Goal: Transaction & Acquisition: Purchase product/service

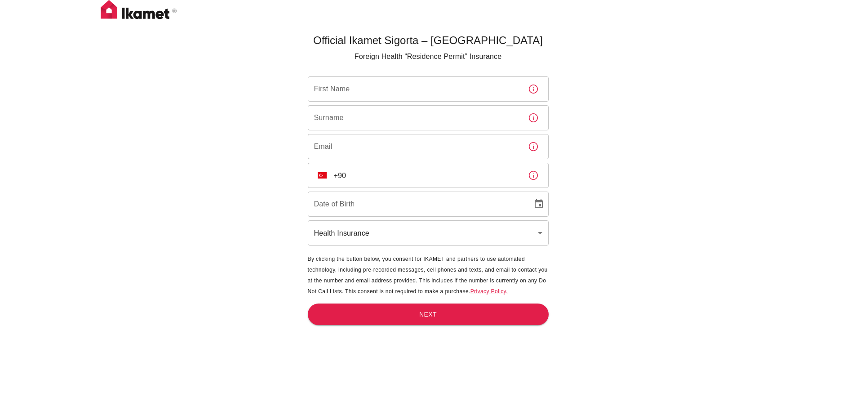
click at [375, 94] on input "First Name" at bounding box center [414, 88] width 213 height 25
type input "test"
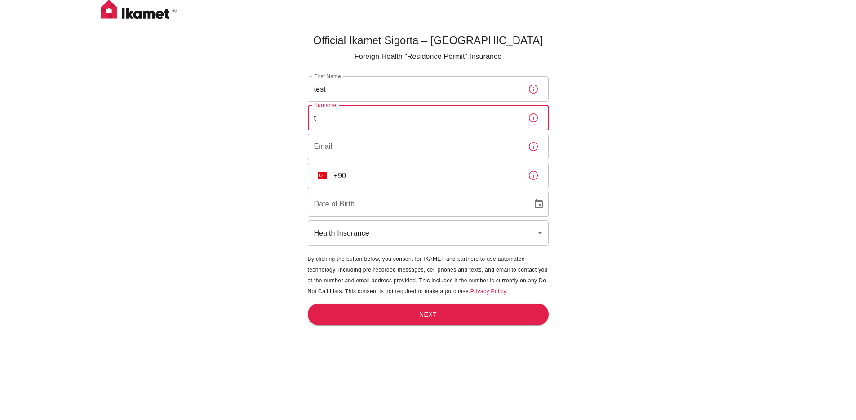
click at [369, 124] on input "t" at bounding box center [414, 117] width 213 height 25
type input "test"
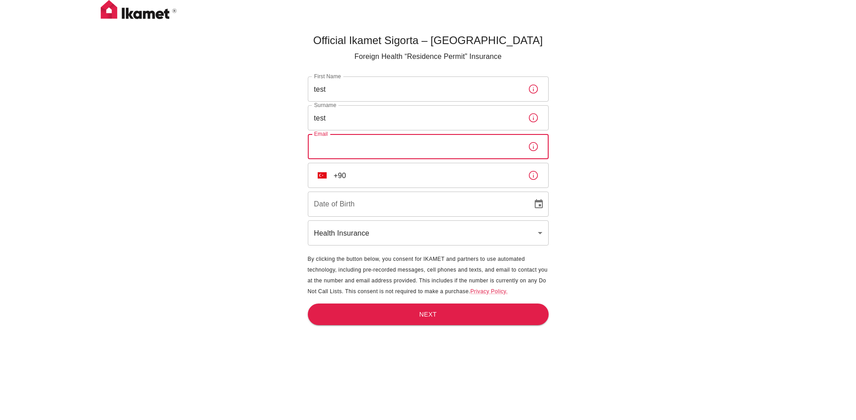
click at [346, 152] on input "Email" at bounding box center [414, 146] width 213 height 25
click at [338, 152] on input "Email" at bounding box center [414, 146] width 213 height 25
type input "[EMAIL_ADDRESS][DOMAIN_NAME]"
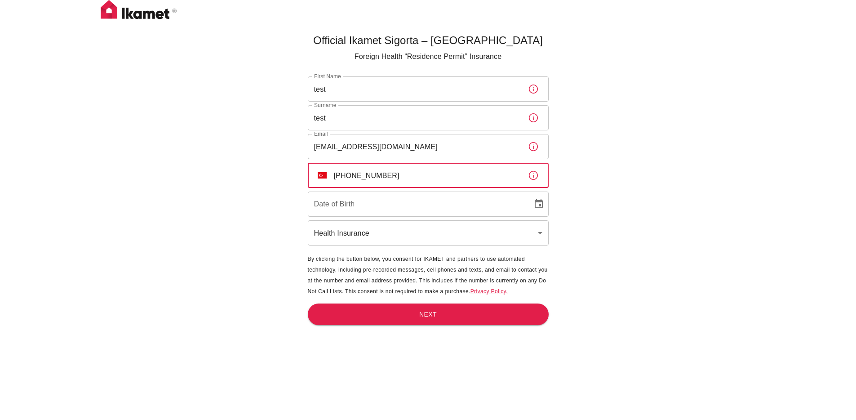
type input "[PHONE_NUMBER]"
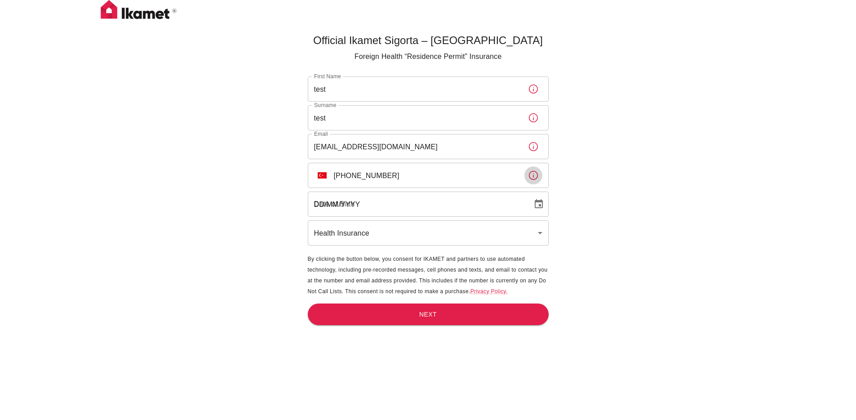
click at [380, 205] on input "DD/MM/YYYY" at bounding box center [417, 203] width 218 height 25
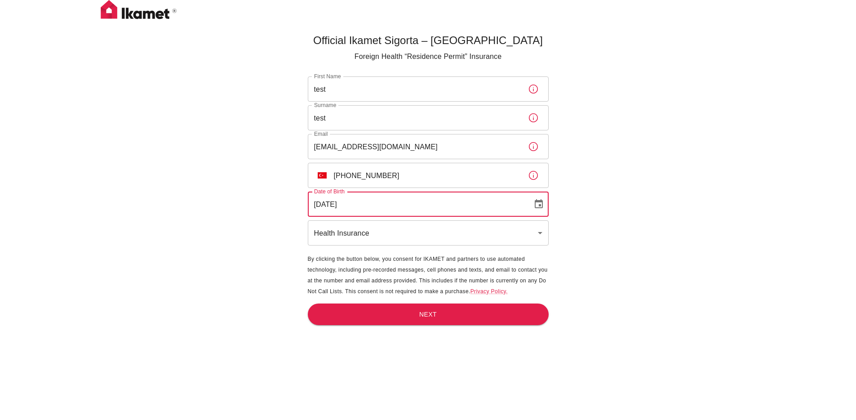
type input "[DATE]"
click at [333, 228] on body "Official Ikamet Sigorta – Turkey Foreign Health “Residence Permit” Insurance Fi…" at bounding box center [428, 224] width 856 height 449
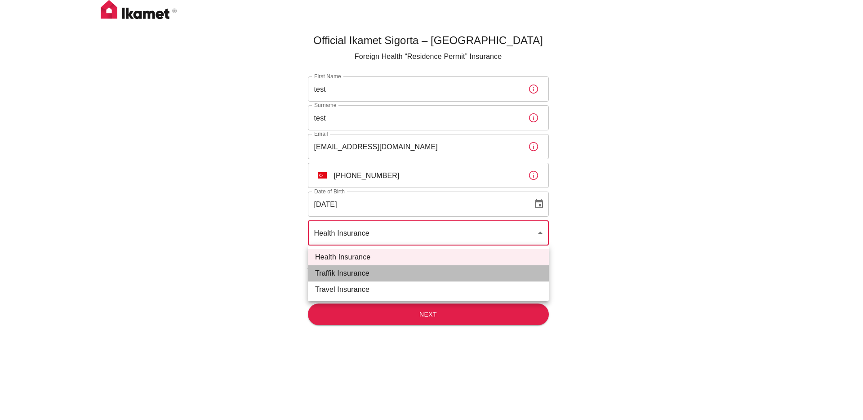
click at [336, 275] on li "Traffik Insurance" at bounding box center [428, 273] width 241 height 16
type input "traffik"
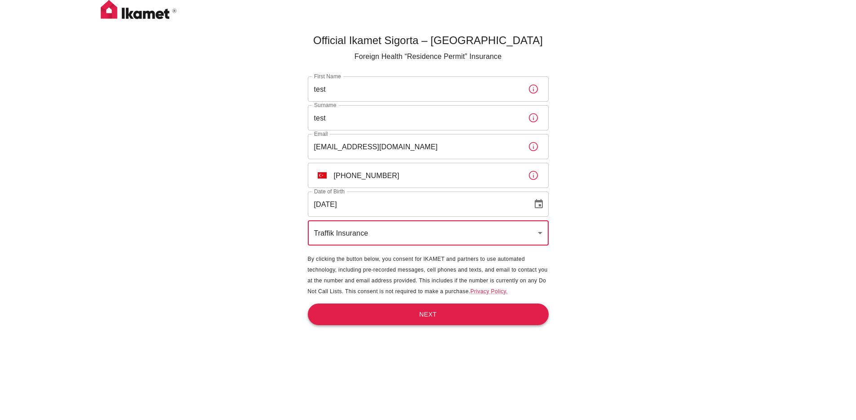
click at [406, 308] on button "Next" at bounding box center [428, 314] width 241 height 22
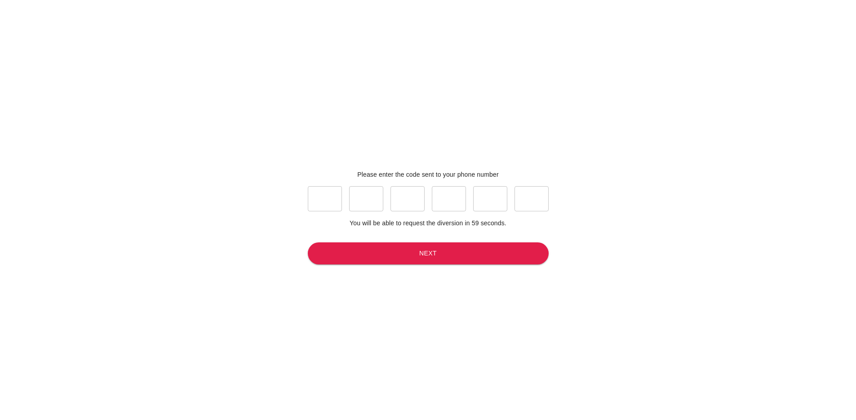
click at [330, 199] on input "text" at bounding box center [325, 198] width 34 height 25
click at [331, 198] on input "text" at bounding box center [325, 198] width 34 height 25
type input "2"
type input "6"
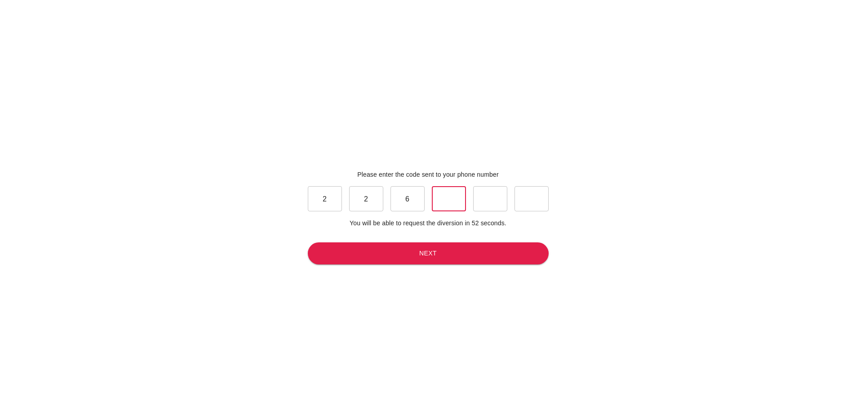
type input "4"
type input "3"
type input "2"
click at [426, 254] on button "Next" at bounding box center [428, 253] width 241 height 22
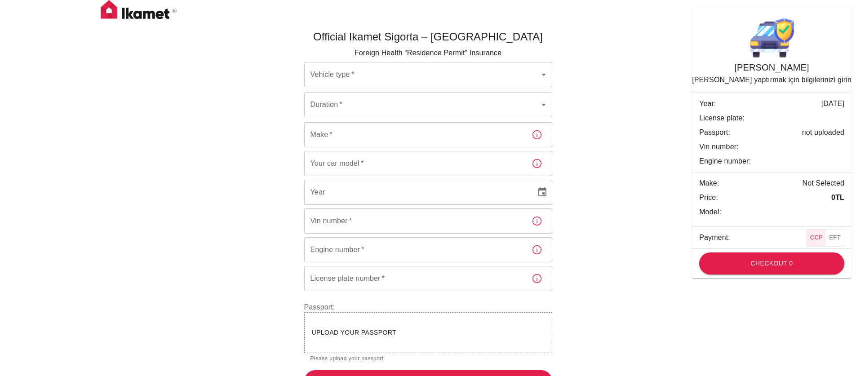
click at [453, 86] on body "Official Ikamet Sigorta – Turkey Foreign Health “Residence Permit” Insurance Ve…" at bounding box center [428, 200] width 856 height 400
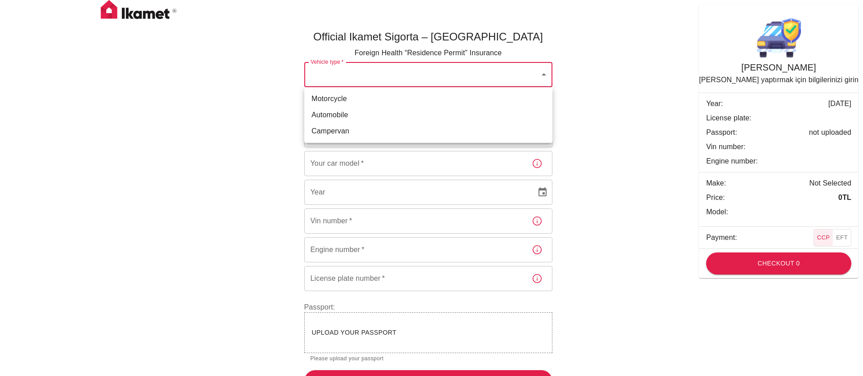
click at [345, 105] on li "Motorcycle" at bounding box center [428, 99] width 248 height 16
type input "69cdbbb1-f59c-4c38-828b-cb56f72aa049"
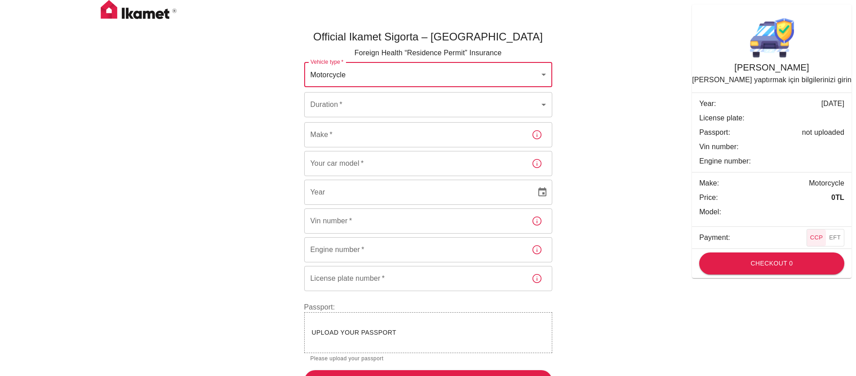
click at [388, 109] on body "Official Ikamet Sigorta – Turkey Foreign Health “Residence Permit” Insurance Ve…" at bounding box center [428, 200] width 856 height 400
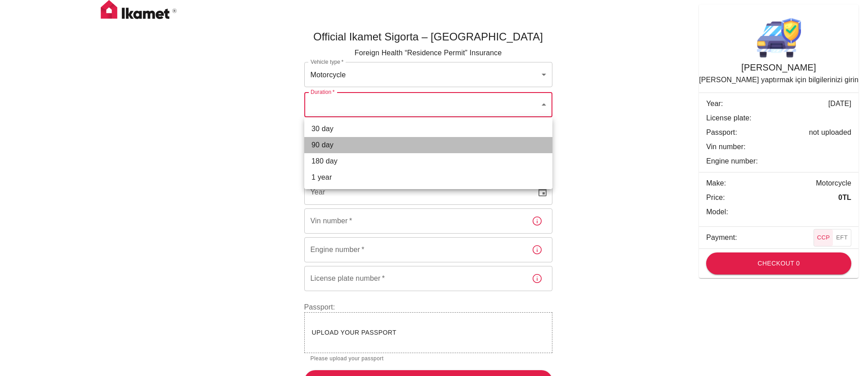
click at [331, 143] on li "90 day" at bounding box center [428, 145] width 248 height 16
type input "082ee393-4706-4219-b307-ff877f1122c5"
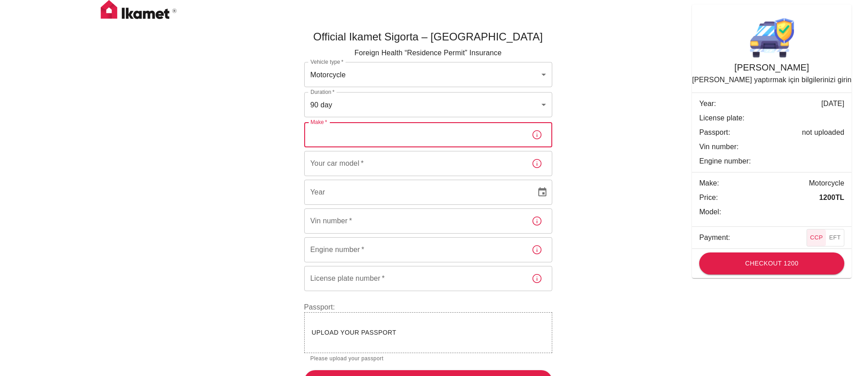
click at [392, 137] on input "Make   *" at bounding box center [414, 134] width 220 height 25
type input "test"
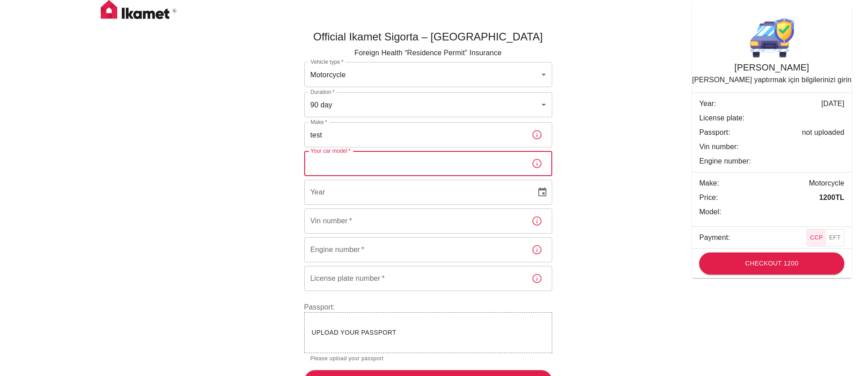
click at [362, 164] on input "Your car model   *" at bounding box center [414, 163] width 220 height 25
type input "test"
type input "YYYY"
click at [346, 193] on input "YYYY" at bounding box center [417, 192] width 226 height 25
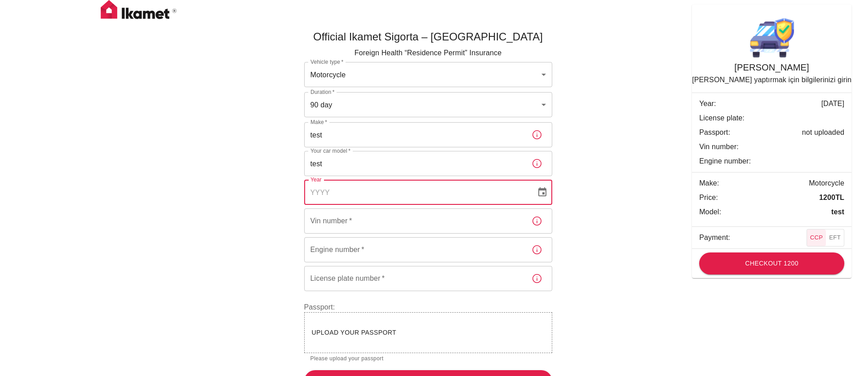
click at [538, 168] on icon "button" at bounding box center [537, 163] width 11 height 11
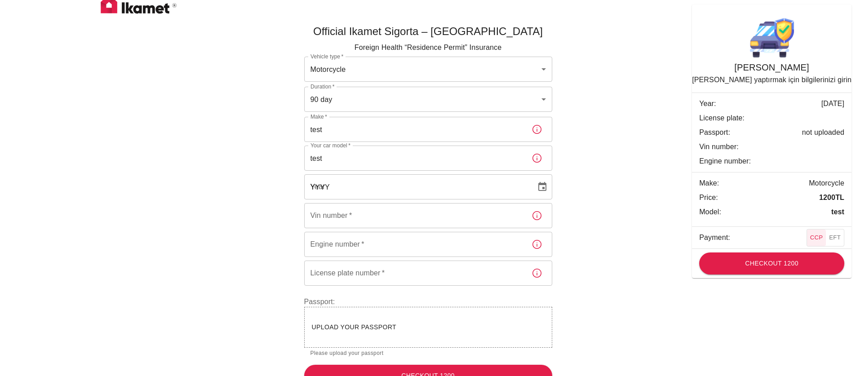
click at [360, 174] on input "YYYY" at bounding box center [417, 186] width 226 height 25
type input "2000"
click at [340, 222] on input "Vin number   *" at bounding box center [414, 215] width 220 height 25
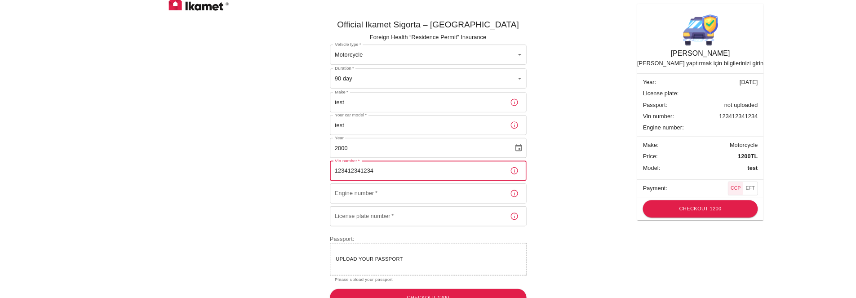
scroll to position [23, 0]
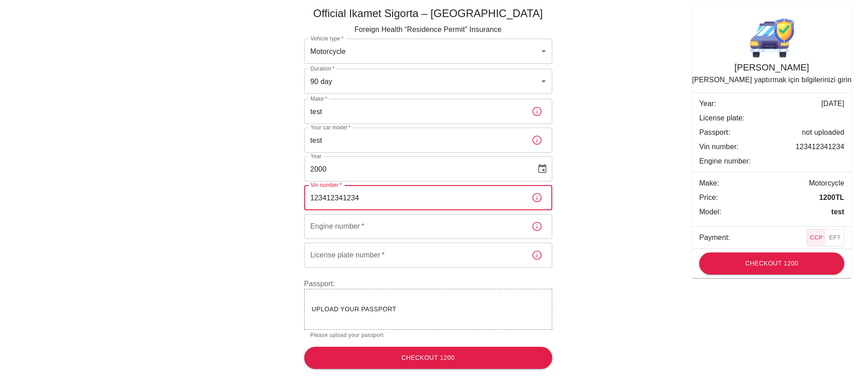
type input "123412341234"
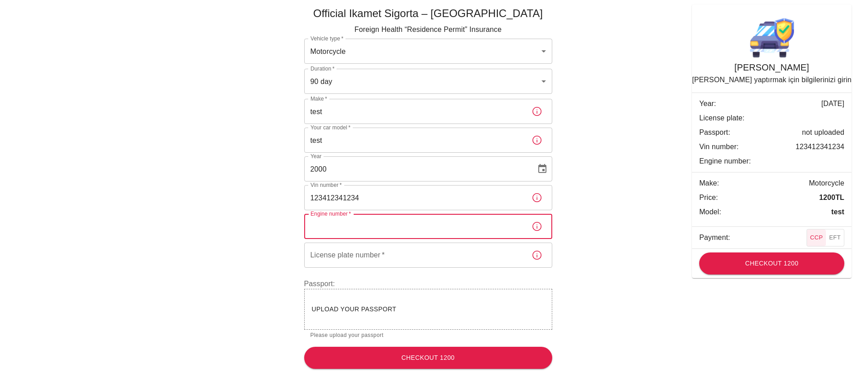
click at [374, 222] on input "Engine number   *" at bounding box center [414, 226] width 220 height 25
type input "test"
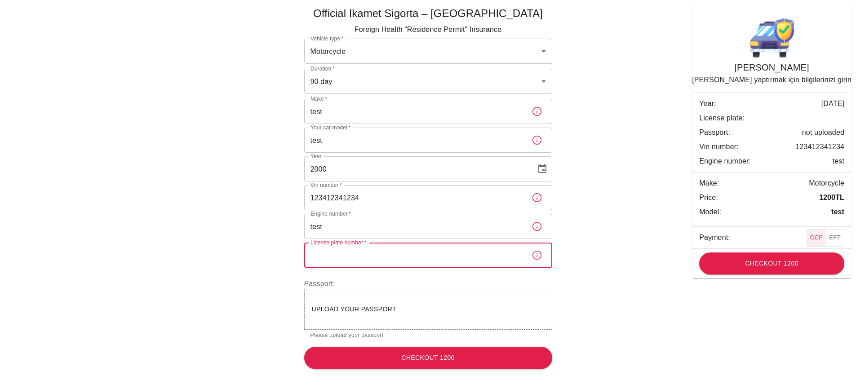
click at [352, 253] on input "License plate number   *" at bounding box center [414, 255] width 220 height 25
type input "34TC615"
click at [382, 308] on span "Upload your passport" at bounding box center [354, 309] width 85 height 7
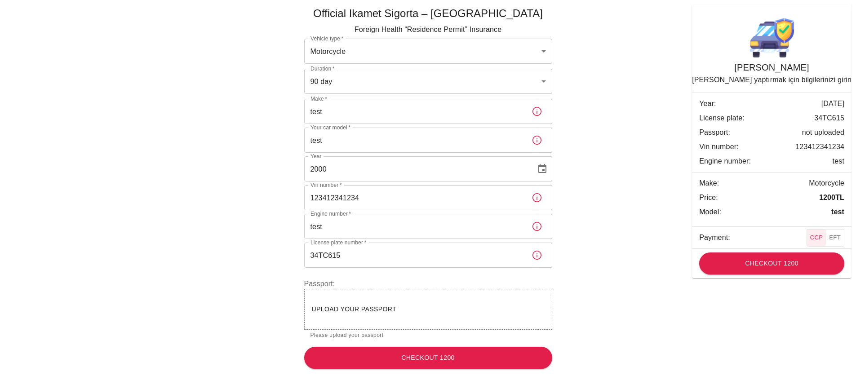
click at [832, 238] on button "EFT" at bounding box center [835, 238] width 18 height 17
click at [816, 235] on button "CCP" at bounding box center [816, 238] width 19 height 17
click at [426, 359] on button "Checkout 1200" at bounding box center [428, 358] width 248 height 22
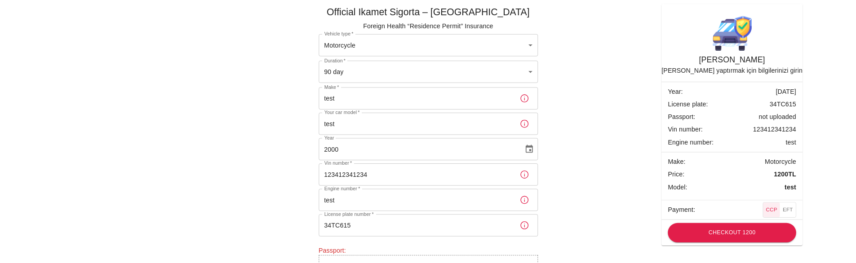
scroll to position [102, 0]
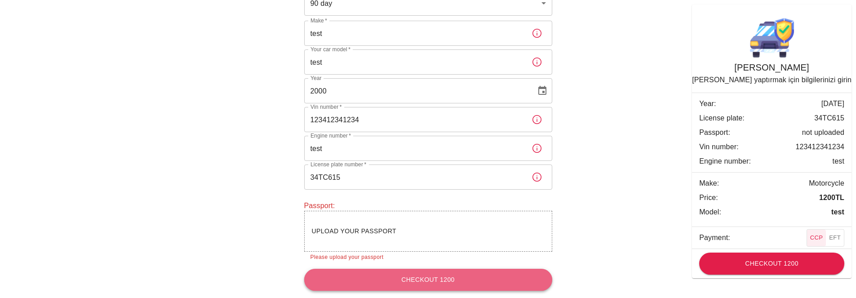
click at [394, 284] on button "Checkout 1200" at bounding box center [428, 280] width 248 height 22
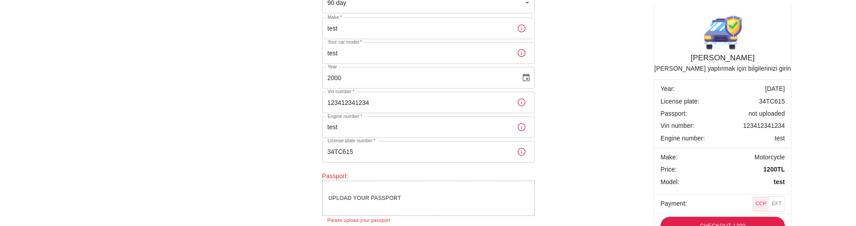
scroll to position [136, 0]
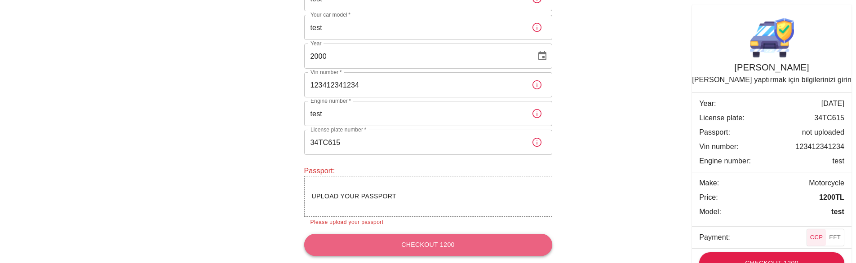
click at [404, 250] on button "Checkout 1200" at bounding box center [428, 245] width 248 height 22
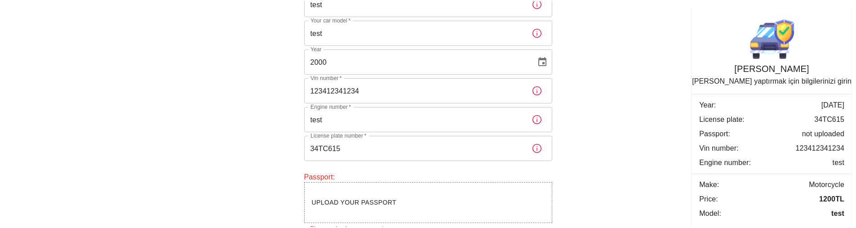
scroll to position [174, 0]
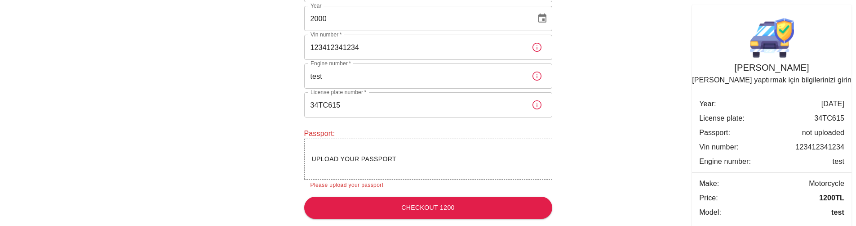
click at [360, 160] on span "Upload your passport" at bounding box center [354, 158] width 85 height 7
click at [384, 165] on div "Upload your passport" at bounding box center [428, 158] width 248 height 41
click at [370, 156] on span "Upload your passport" at bounding box center [354, 158] width 85 height 7
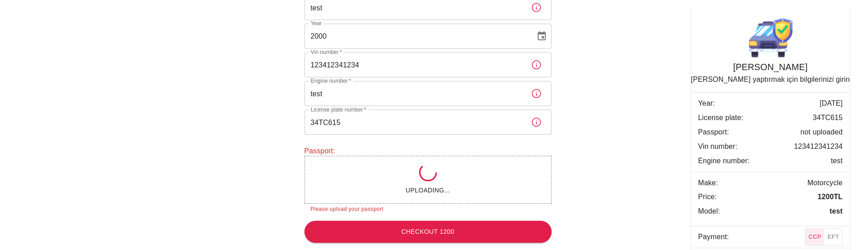
scroll to position [157, 0]
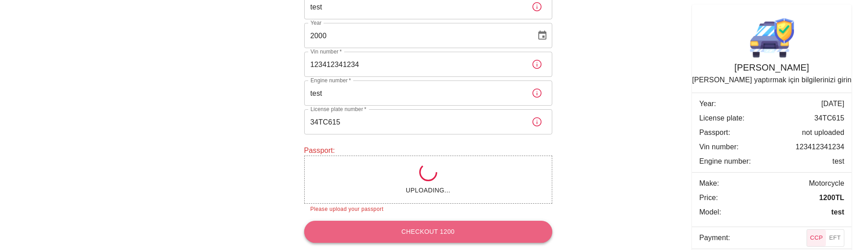
click at [429, 229] on button "Checkout 1200" at bounding box center [428, 232] width 248 height 22
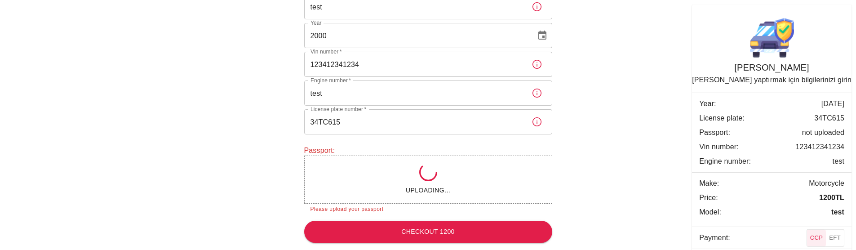
click at [838, 240] on button "EFT" at bounding box center [835, 238] width 18 height 17
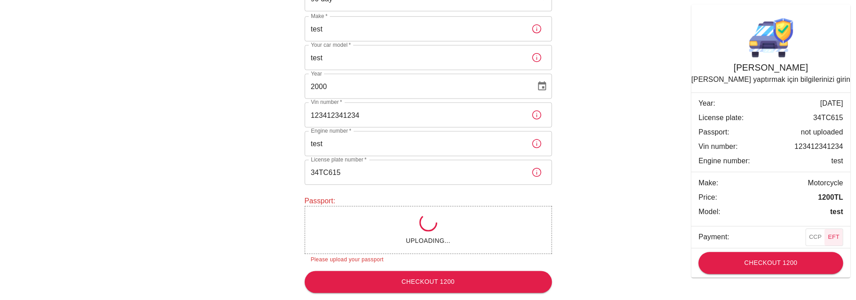
scroll to position [107, 0]
click at [782, 262] on button "Checkout 1200" at bounding box center [771, 264] width 145 height 22
click at [459, 237] on div "Uploading..." at bounding box center [428, 229] width 248 height 48
click at [423, 226] on icon at bounding box center [429, 222] width 22 height 22
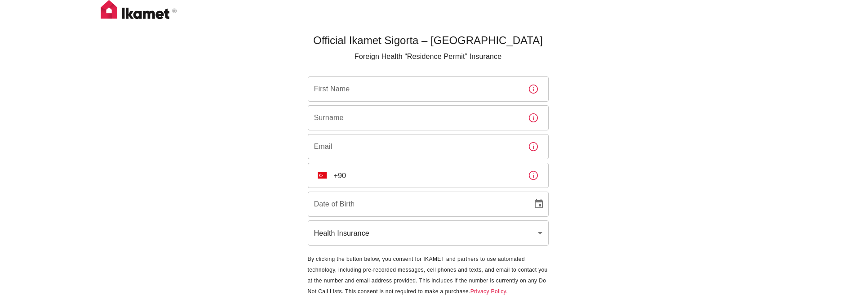
click at [343, 84] on div "First Name First Name" at bounding box center [428, 88] width 241 height 25
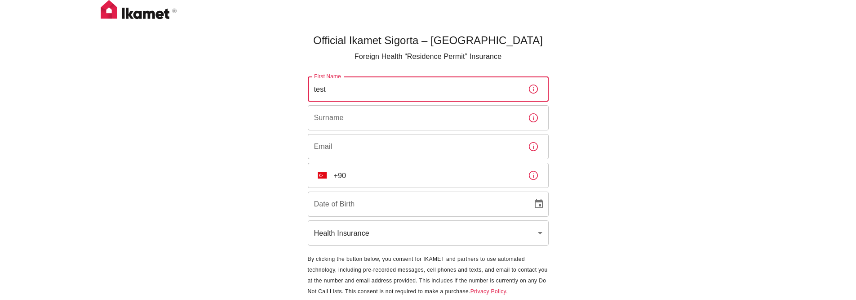
type input "test"
click at [331, 117] on input "Surname" at bounding box center [414, 117] width 213 height 25
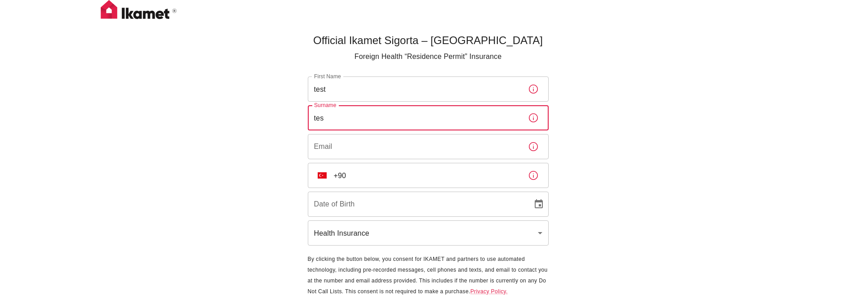
type input "test"
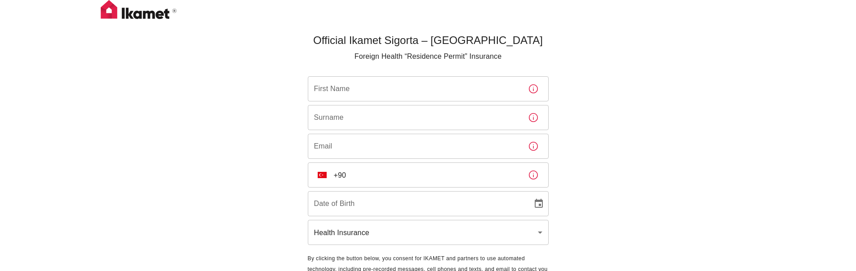
click at [368, 92] on input "First Name" at bounding box center [414, 88] width 213 height 25
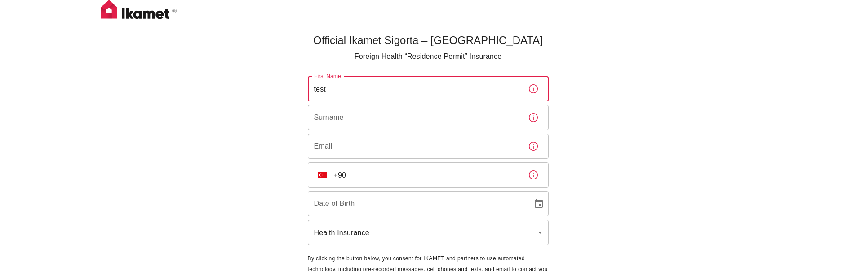
type input "test"
click at [330, 123] on input "Surname" at bounding box center [414, 117] width 213 height 25
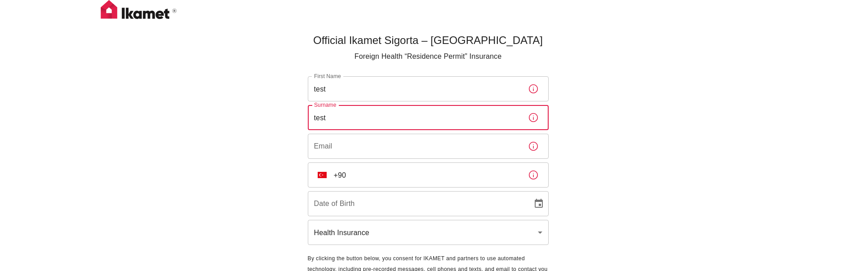
type input "test"
click at [330, 148] on input "Email" at bounding box center [414, 146] width 213 height 25
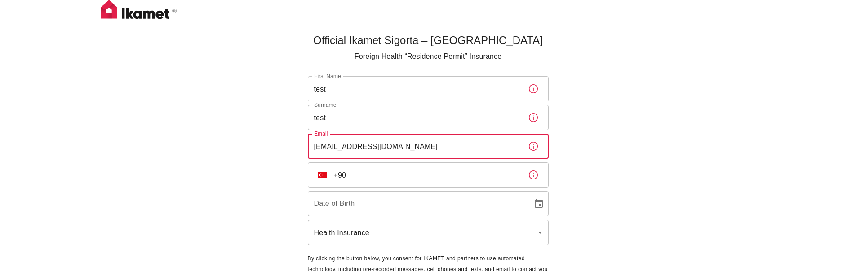
type input "[EMAIL_ADDRESS][DOMAIN_NAME]"
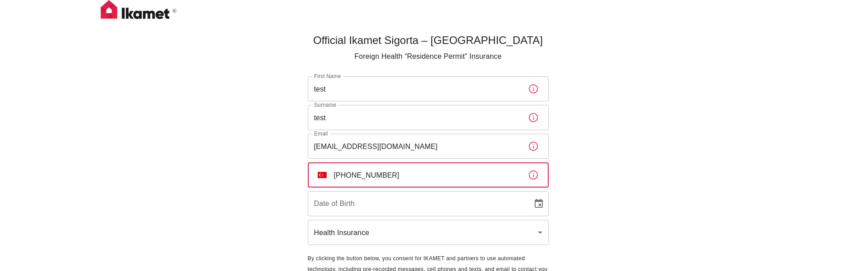
type input "[PHONE_NUMBER]"
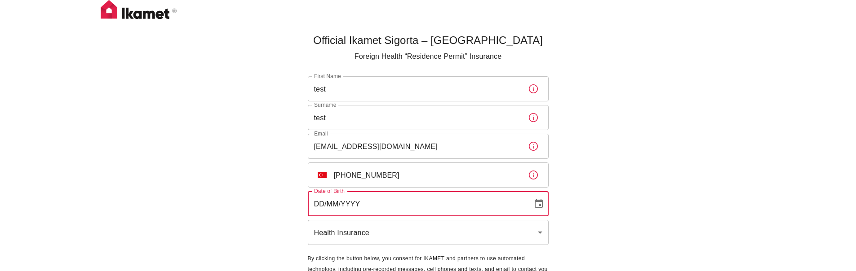
click at [354, 200] on input "DD/MM/YYYY" at bounding box center [417, 203] width 218 height 25
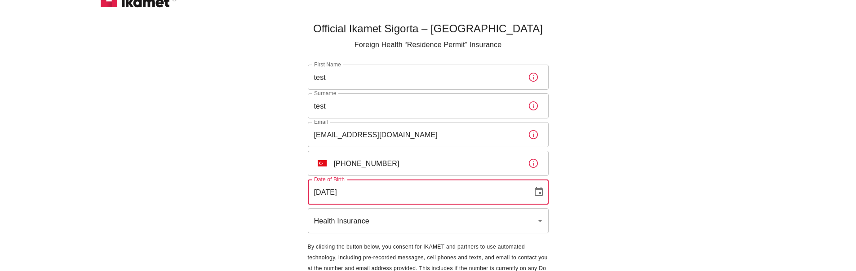
scroll to position [25, 0]
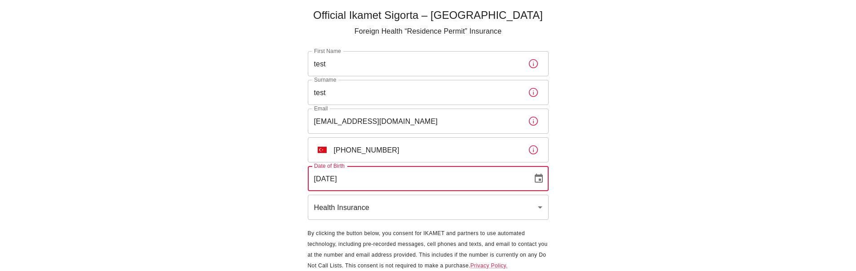
type input "[DATE]"
click at [384, 215] on body "Official Ikamet Sigorta – Turkey Foreign Health “Residence Permit” Insurance Fi…" at bounding box center [428, 139] width 856 height 329
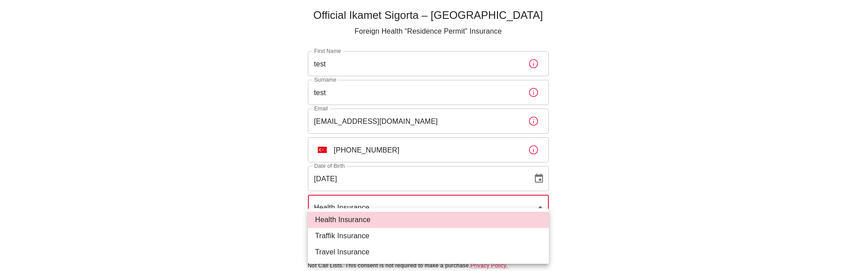
click at [649, 170] on div at bounding box center [431, 135] width 863 height 271
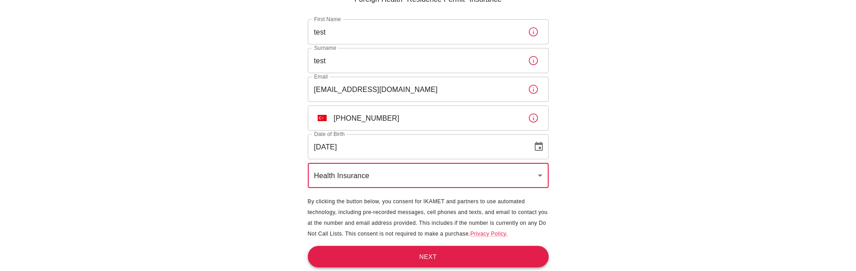
click at [461, 257] on button "Next" at bounding box center [428, 257] width 241 height 22
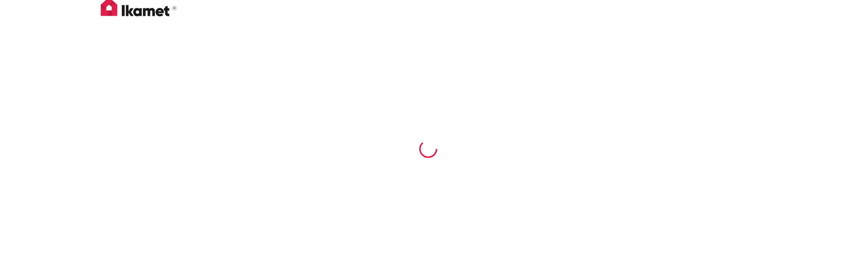
scroll to position [3, 0]
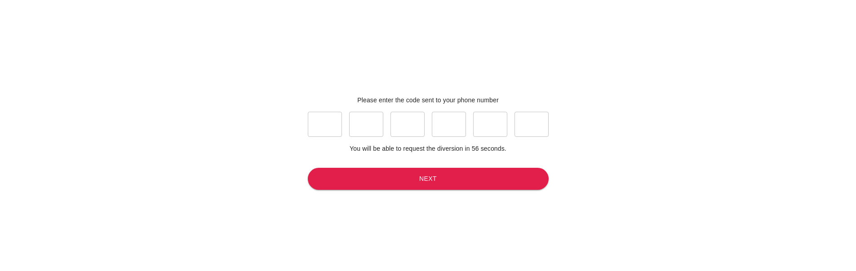
click at [318, 123] on input "text" at bounding box center [325, 124] width 34 height 25
type input "7"
type input "6"
type input "5"
type input "6"
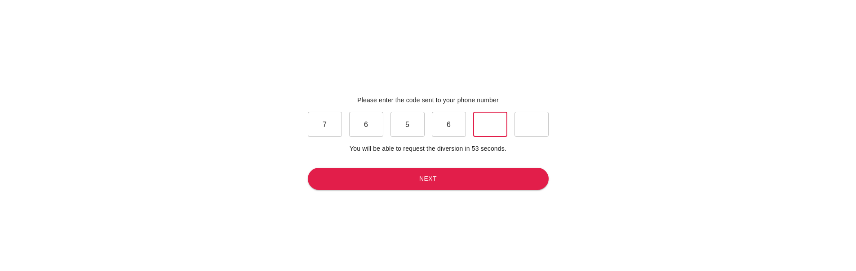
type input "5"
type input "4"
click at [396, 180] on button "Next" at bounding box center [428, 179] width 241 height 22
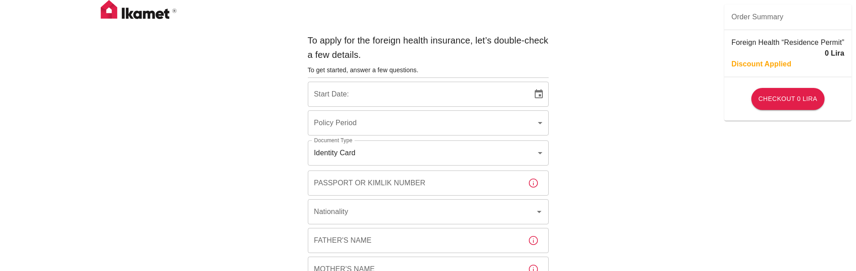
type input "b7343ef8-d55e-4554-96a8-76e30347e985"
type input "19/08/2025"
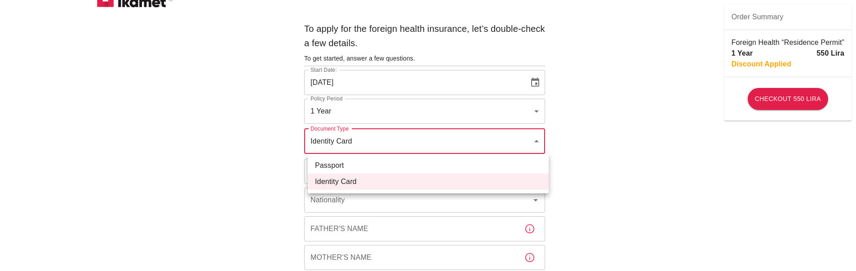
drag, startPoint x: 672, startPoint y: 139, endPoint x: 654, endPoint y: 145, distance: 19.2
click at [671, 139] on div at bounding box center [431, 135] width 863 height 271
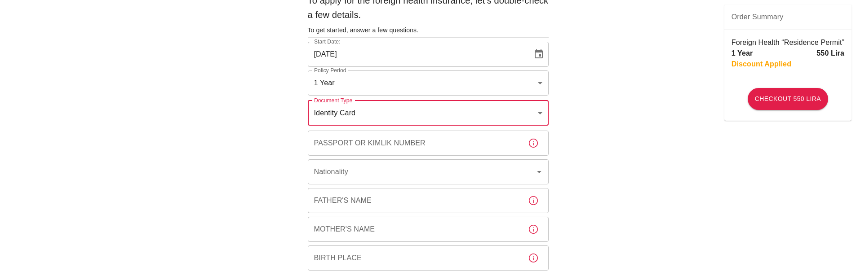
scroll to position [93, 0]
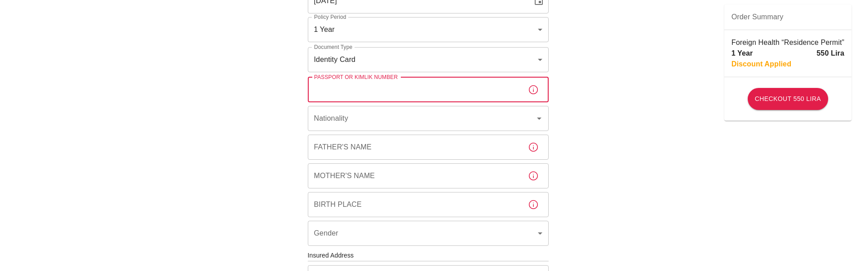
click at [386, 89] on input "Passport or Kimlik Number" at bounding box center [414, 89] width 213 height 25
click at [402, 92] on input "5224015442211" at bounding box center [414, 89] width 213 height 25
paste input "99554682480"
type input "99554682480"
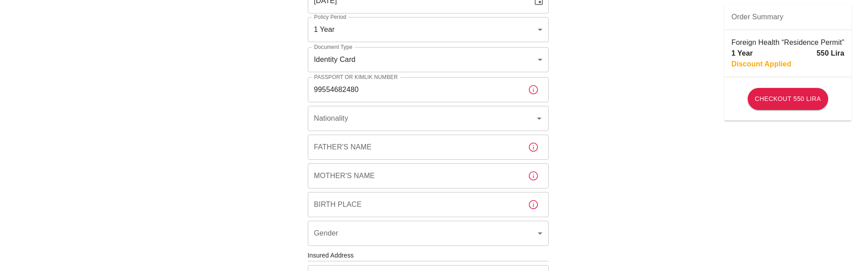
click at [248, 124] on div "To apply for the foreign health insurance, let’s double-check a few details. To…" at bounding box center [428, 255] width 856 height 697
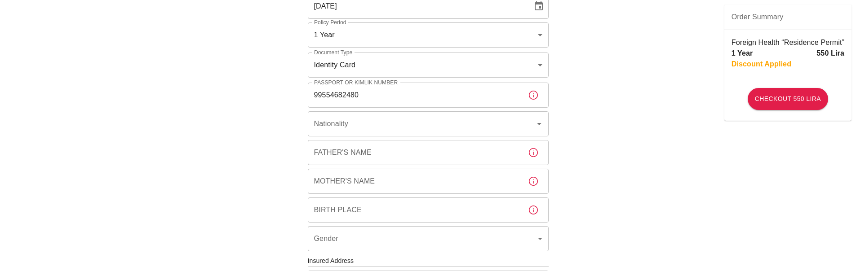
scroll to position [76, 0]
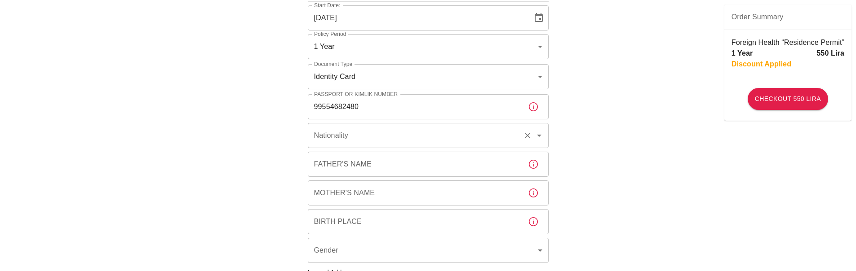
click at [354, 140] on input "Nationality" at bounding box center [416, 135] width 208 height 17
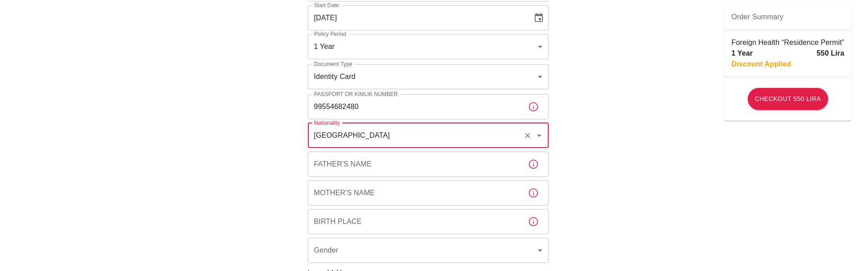
type input "Turkey"
click at [339, 182] on div "Mother's Name Mother's Name" at bounding box center [428, 193] width 241 height 25
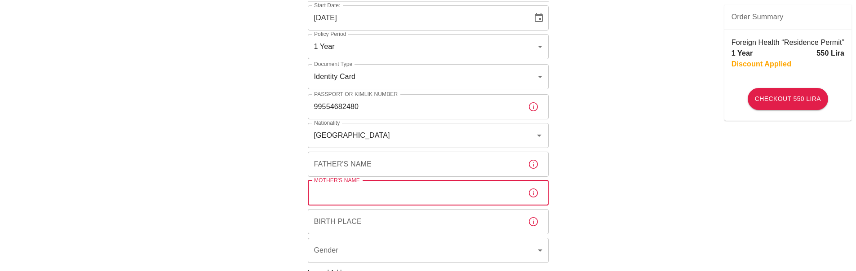
click at [364, 166] on input "Father's Name" at bounding box center [414, 164] width 213 height 25
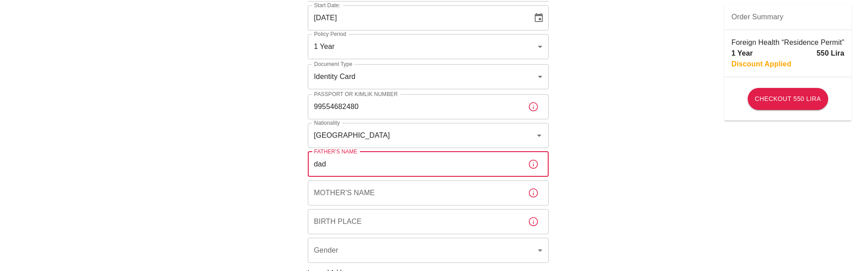
type input "dad"
click at [418, 195] on input "Mother's Name" at bounding box center [414, 193] width 213 height 25
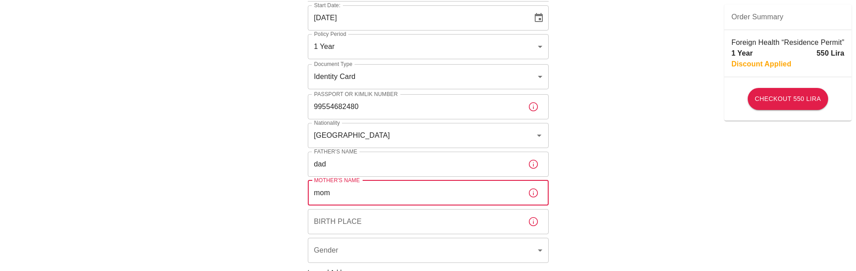
scroll to position [107, 0]
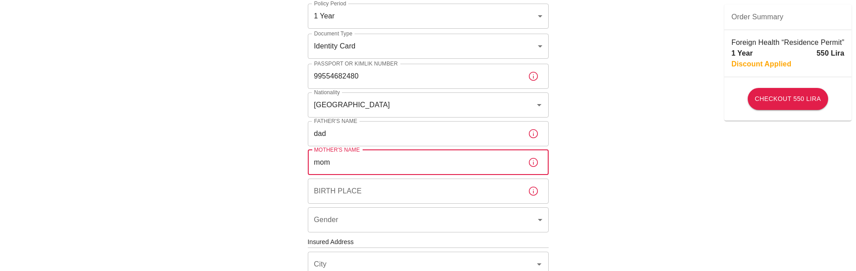
type input "mom"
click at [347, 193] on input "Birth Place" at bounding box center [414, 191] width 213 height 25
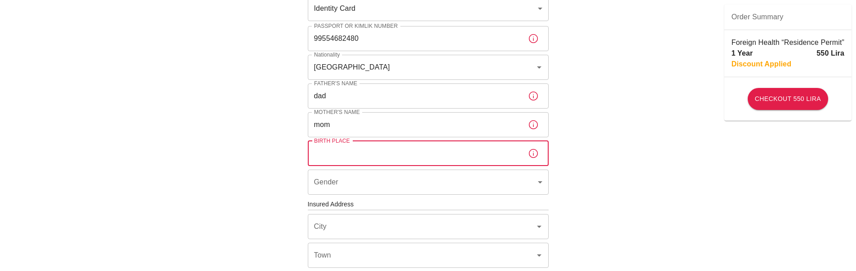
scroll to position [193, 0]
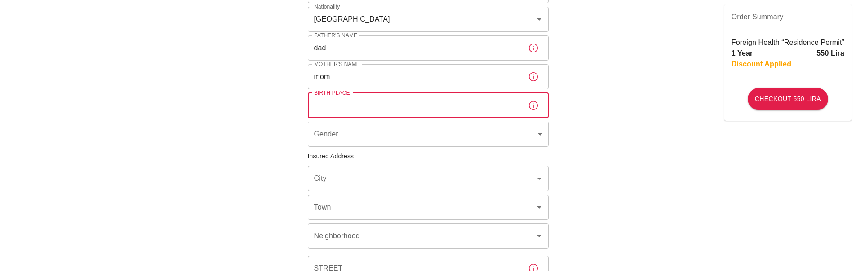
click at [361, 111] on input "Birth Place" at bounding box center [414, 105] width 213 height 25
drag, startPoint x: 333, startPoint y: 103, endPoint x: 279, endPoint y: 103, distance: 53.5
click at [279, 103] on div "To apply for the foreign health insurance, let’s double-check a few details. To…" at bounding box center [428, 155] width 856 height 697
type input "Istanbul"
click at [333, 125] on body "To apply for the foreign health insurance, let’s double-check a few details. To…" at bounding box center [428, 155] width 856 height 697
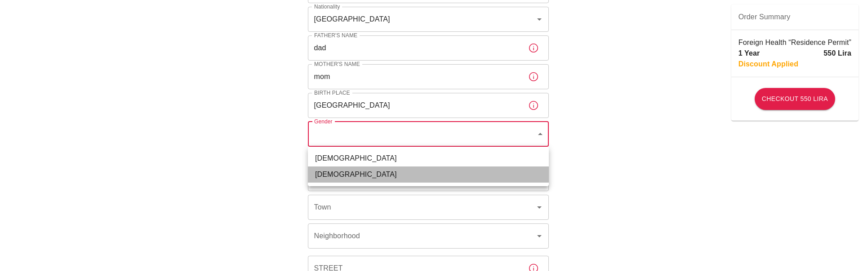
click at [347, 182] on li "Female" at bounding box center [428, 175] width 241 height 16
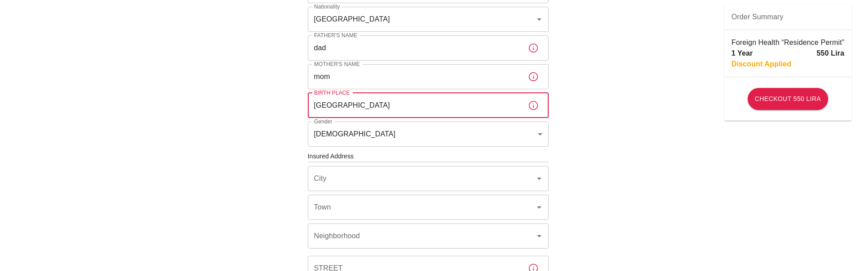
drag, startPoint x: 351, startPoint y: 108, endPoint x: 258, endPoint y: 100, distance: 93.4
click at [258, 100] on div "To apply for the foreign health insurance, let’s double-check a few details. To…" at bounding box center [428, 155] width 856 height 697
click at [355, 133] on body "To apply for the foreign health insurance, let’s double-check a few details. To…" at bounding box center [431, 155] width 863 height 697
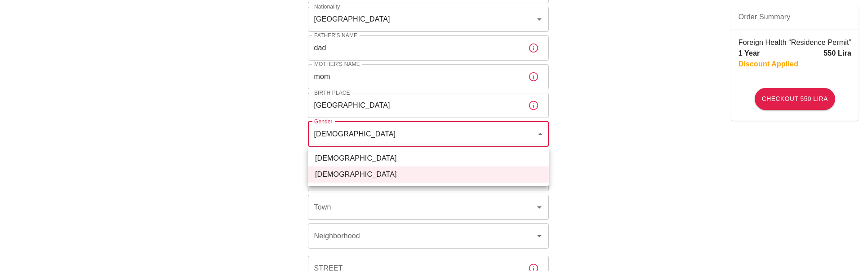
click at [329, 164] on li "Male" at bounding box center [428, 159] width 241 height 16
type input "male"
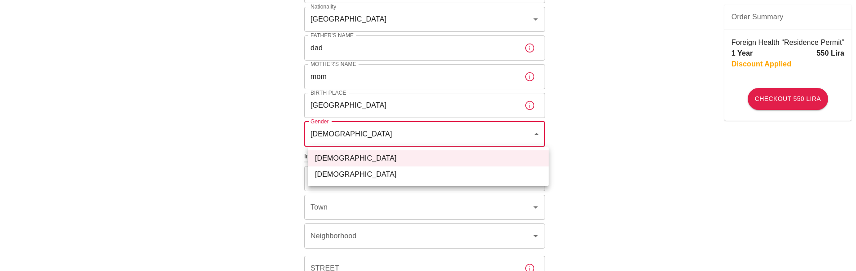
click at [345, 133] on body "To apply for the foreign health insurance, let’s double-check a few details. To…" at bounding box center [428, 155] width 856 height 697
click at [231, 179] on div at bounding box center [431, 135] width 863 height 271
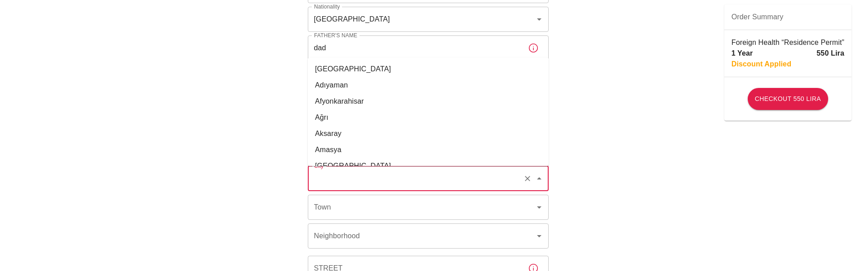
click at [369, 184] on input "City" at bounding box center [416, 178] width 208 height 17
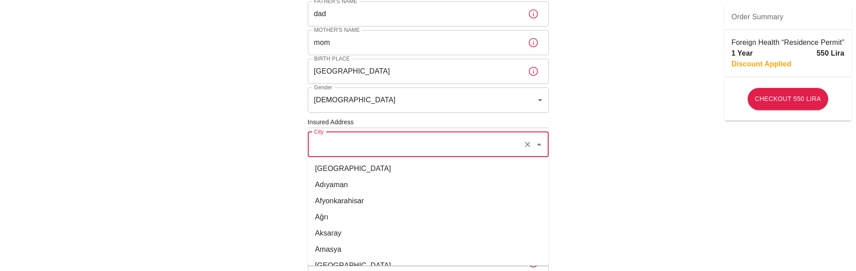
scroll to position [270, 0]
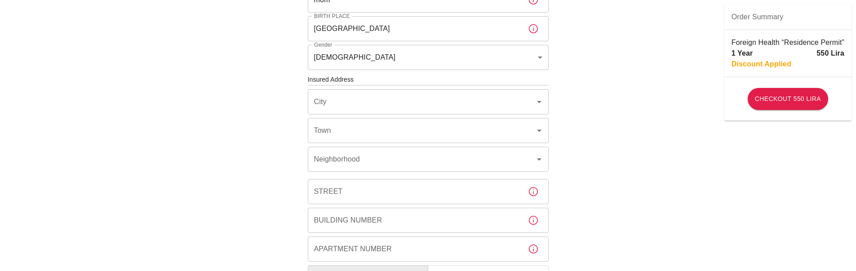
click at [640, 129] on div "To apply for the foreign health insurance, let’s double-check a few details. To…" at bounding box center [428, 78] width 856 height 697
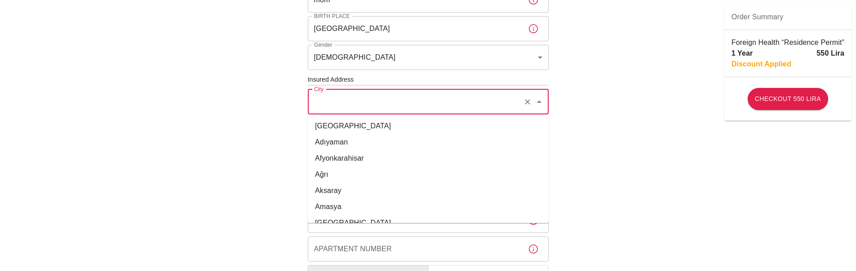
click at [356, 101] on input "City" at bounding box center [416, 101] width 208 height 17
type input "ıstan"
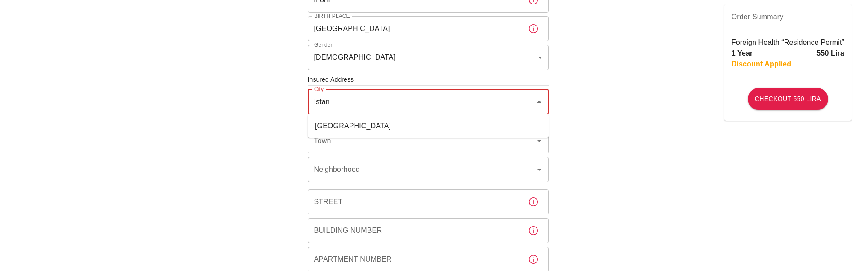
click at [337, 126] on li "İstanbul" at bounding box center [428, 126] width 241 height 16
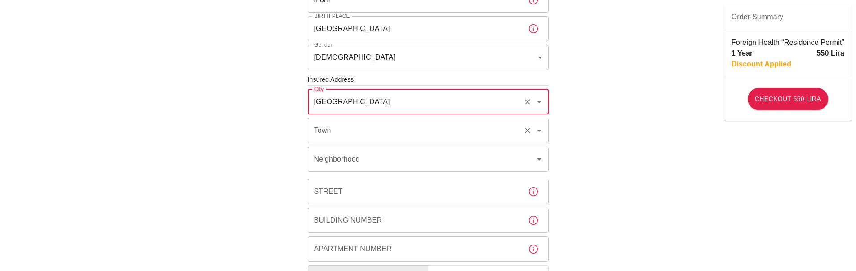
click at [347, 142] on div "Town" at bounding box center [428, 130] width 241 height 25
type input "İstanbul"
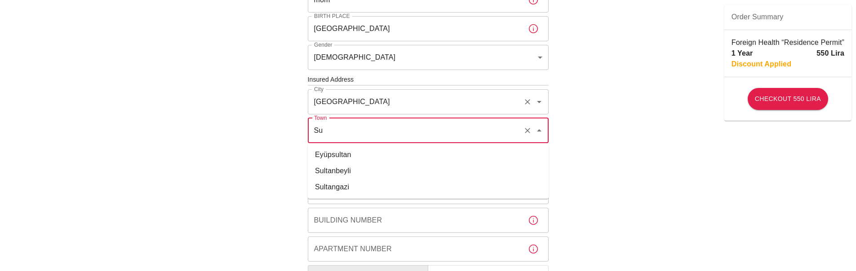
type input "S"
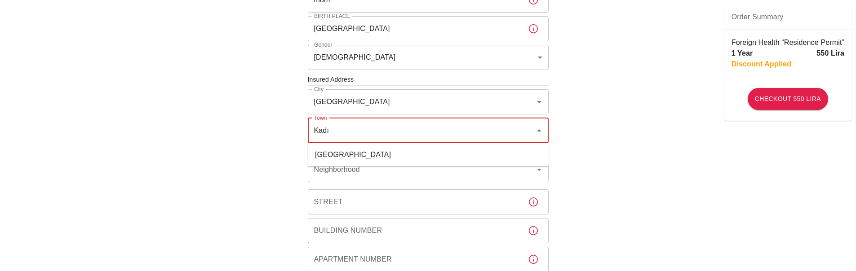
click at [350, 157] on li "Kadıköy" at bounding box center [428, 155] width 241 height 16
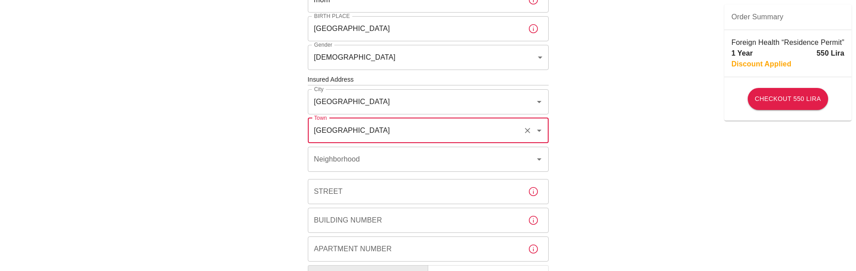
type input "Kadıköy"
click at [285, 149] on div "To apply for the foreign health insurance, let’s double-check a few details. To…" at bounding box center [428, 78] width 856 height 697
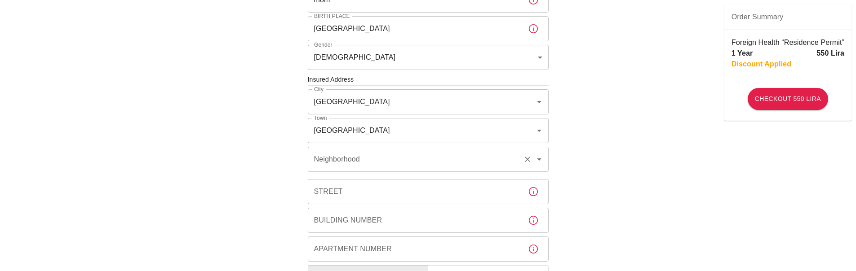
click at [328, 163] on div "Neighborhood Neighborhood" at bounding box center [428, 159] width 241 height 25
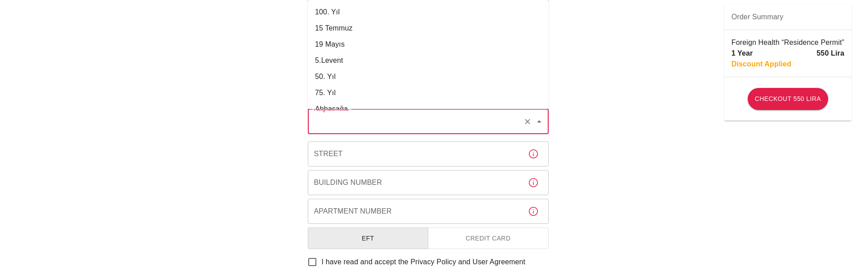
scroll to position [178, 0]
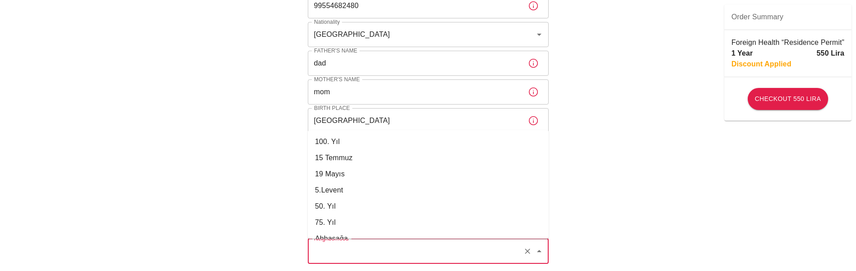
type input "w"
click at [347, 253] on input "w" at bounding box center [416, 251] width 208 height 17
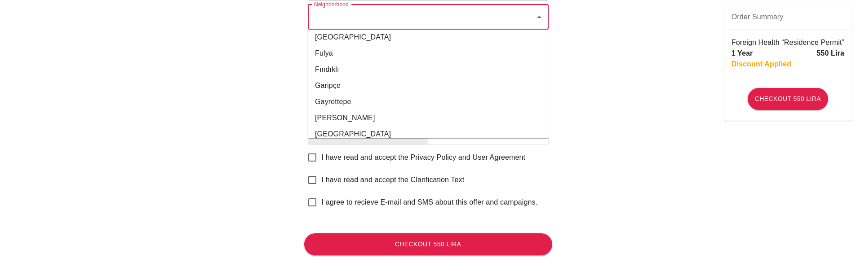
scroll to position [5147, 0]
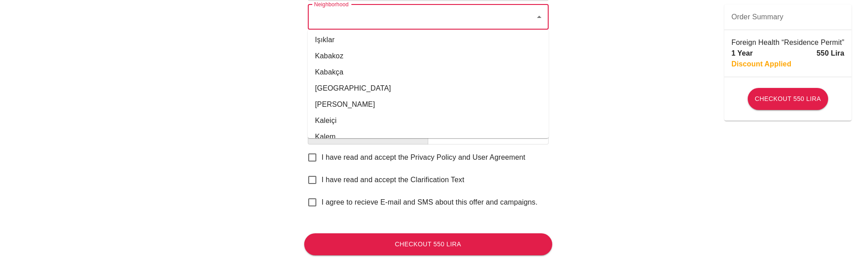
click at [340, 94] on li "Kadıköy" at bounding box center [428, 88] width 241 height 16
type input "Kadıköy"
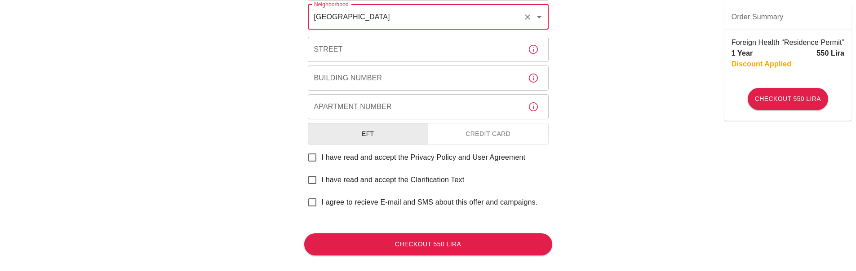
click at [344, 45] on input "Street" at bounding box center [414, 49] width 213 height 25
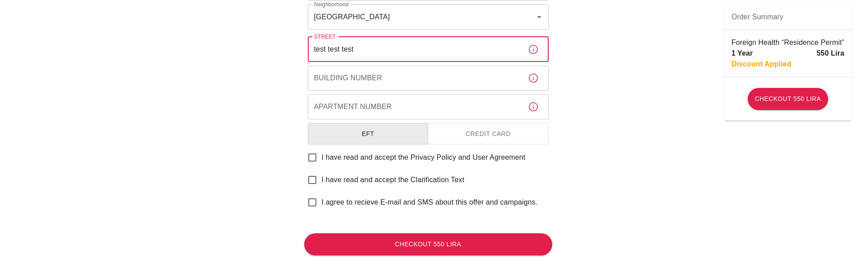
type input "test test test"
click at [353, 85] on input "Building Number" at bounding box center [414, 78] width 213 height 25
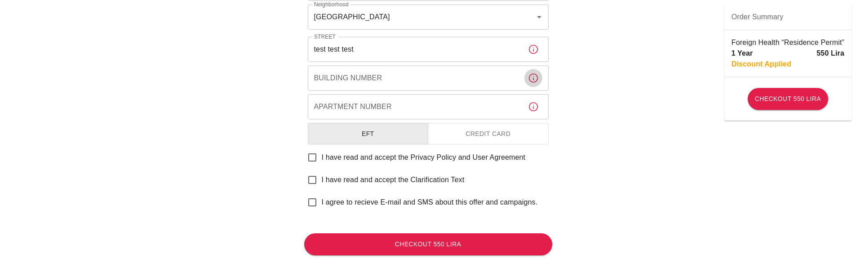
click at [540, 77] on button "button" at bounding box center [534, 78] width 18 height 18
click at [532, 78] on icon "button" at bounding box center [533, 78] width 11 height 11
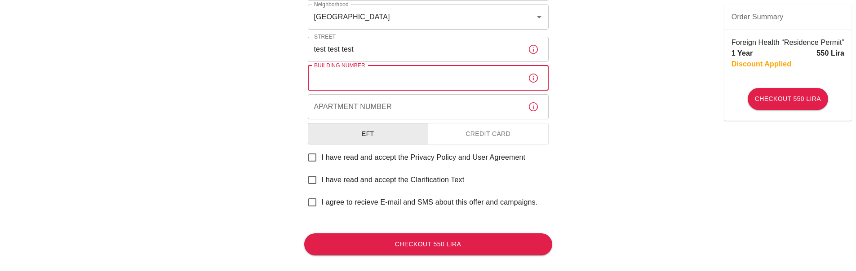
click at [406, 87] on input "Building Number" at bounding box center [414, 78] width 213 height 25
type input "test"
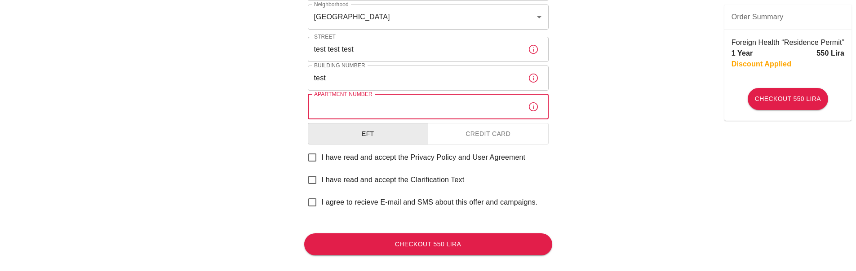
click at [345, 109] on input "Apartment Number" at bounding box center [414, 106] width 213 height 25
type input "34"
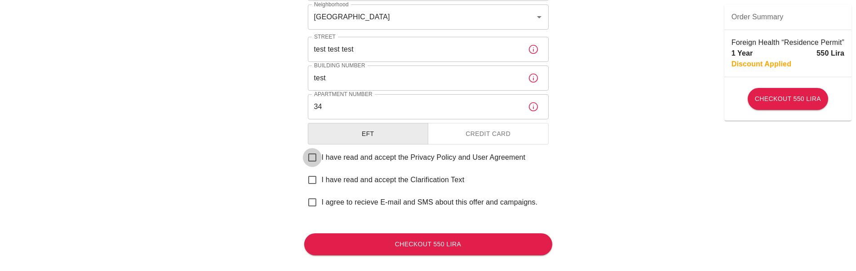
click at [314, 157] on input "I have read and accept the Privacy Policy and User Agreement" at bounding box center [312, 157] width 19 height 19
checkbox input "true"
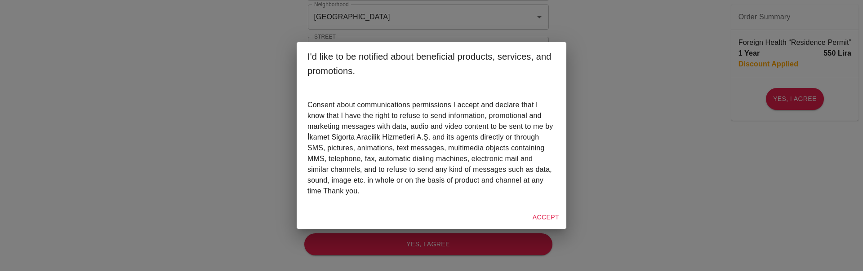
click at [549, 219] on button "Accept" at bounding box center [546, 217] width 34 height 17
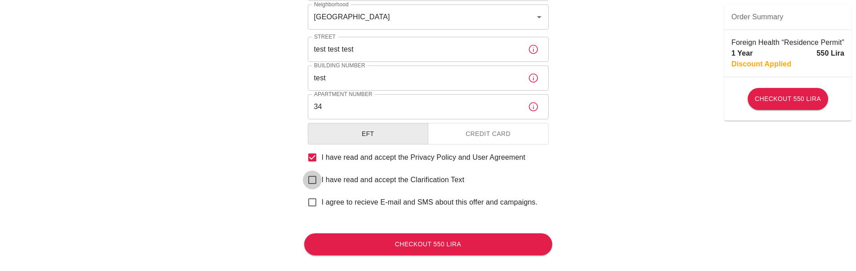
click at [316, 179] on input "I have read and accept the Clarification Text" at bounding box center [312, 180] width 19 height 19
checkbox input "true"
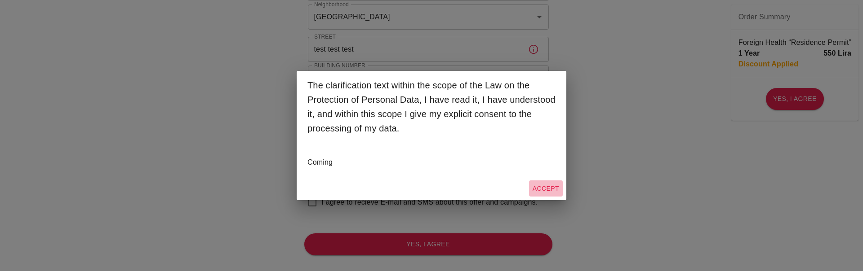
click at [540, 191] on button "Accept" at bounding box center [546, 189] width 34 height 17
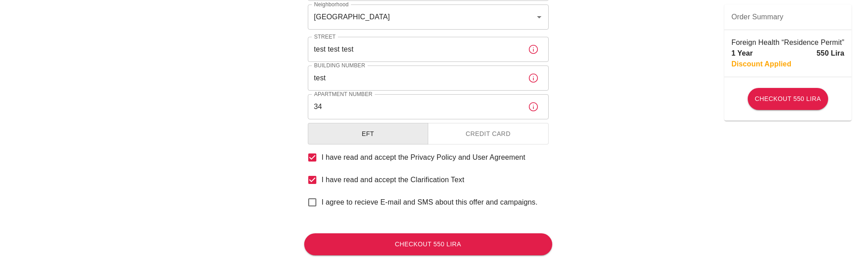
click at [310, 198] on input "I agree to recieve E-mail and SMS about this offer and campaigns." at bounding box center [312, 202] width 19 height 19
checkbox input "true"
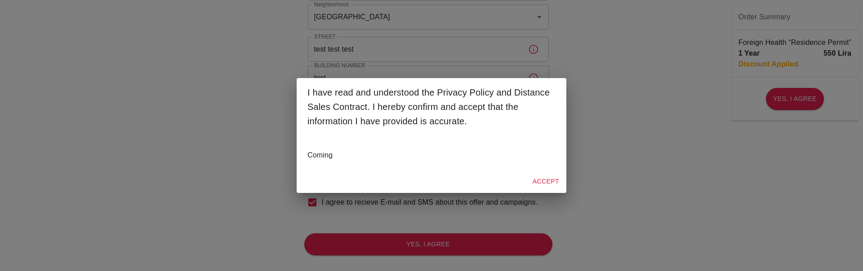
click at [546, 180] on button "Accept" at bounding box center [546, 181] width 34 height 17
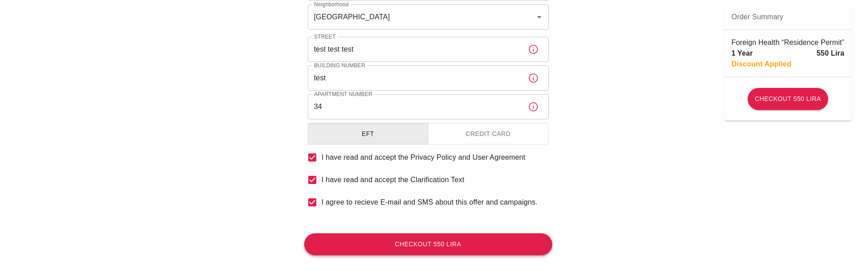
click at [413, 245] on button "Checkout 550 Lira" at bounding box center [428, 245] width 248 height 22
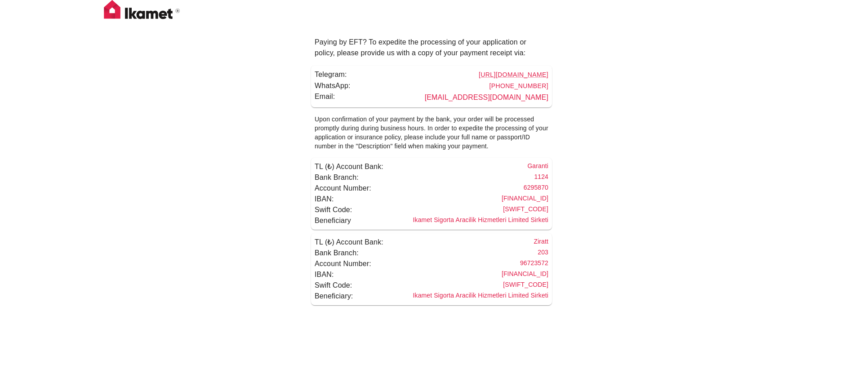
click at [599, 157] on div "Paying by EFT? To expedite the processing of your application or policy, please…" at bounding box center [431, 156] width 863 height 312
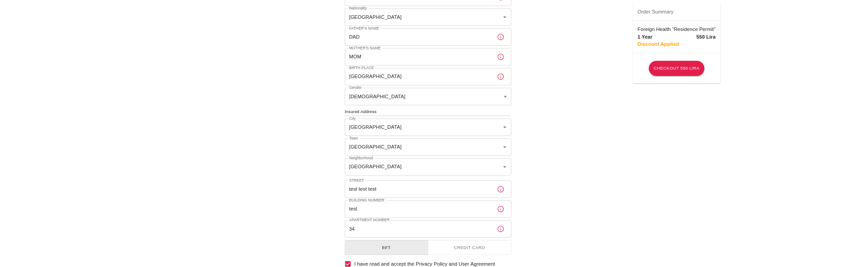
scroll to position [310, 0]
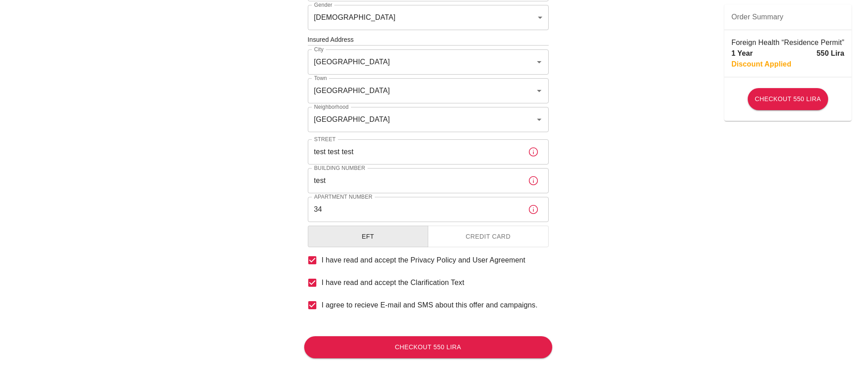
click at [464, 249] on div "To apply for the foreign health insurance, let’s double-check a few details. To…" at bounding box center [428, 24] width 248 height 609
click at [476, 240] on button "Credit Card" at bounding box center [488, 237] width 121 height 22
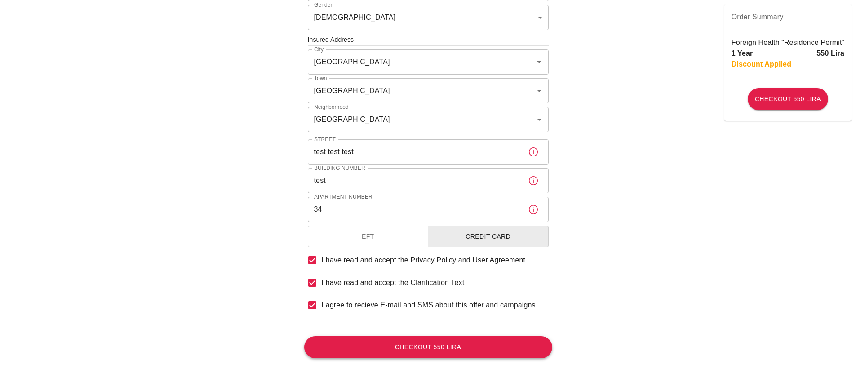
click at [430, 299] on button "Checkout 550 Lira" at bounding box center [428, 347] width 248 height 22
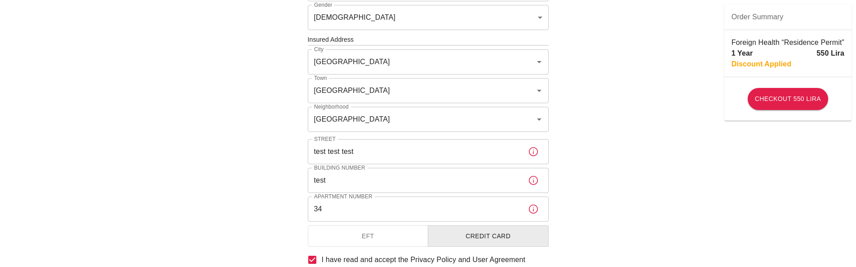
scroll to position [429, 0]
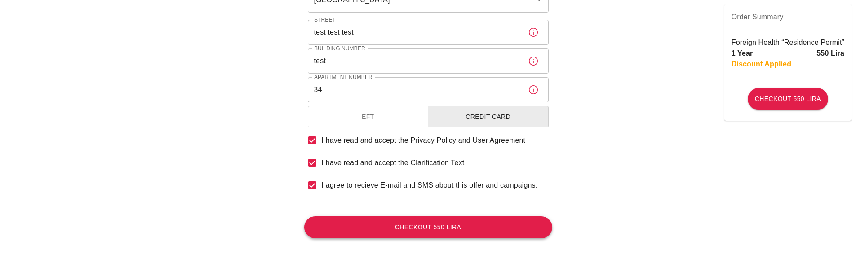
click at [427, 227] on button "Checkout 550 Lira" at bounding box center [428, 228] width 248 height 22
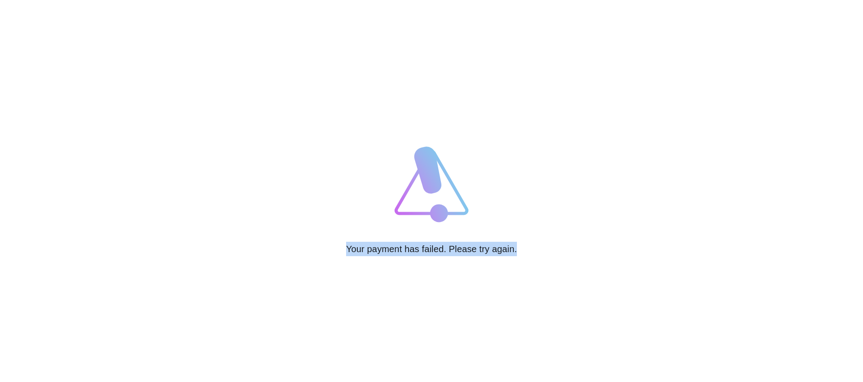
drag, startPoint x: 342, startPoint y: 245, endPoint x: 560, endPoint y: 251, distance: 218.5
click at [560, 251] on div "Your payment has failed. Please try again." at bounding box center [432, 191] width 270 height 382
click at [588, 216] on div "Your payment has failed. Please try again." at bounding box center [431, 191] width 863 height 382
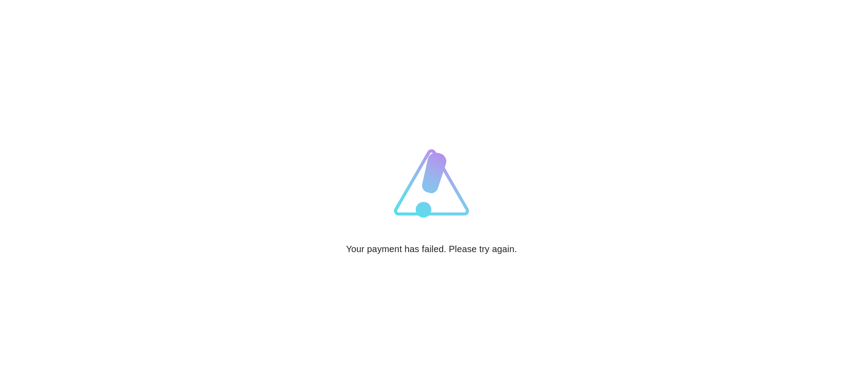
click at [301, 107] on div "Your payment has failed. Please try again." at bounding box center [432, 191] width 270 height 382
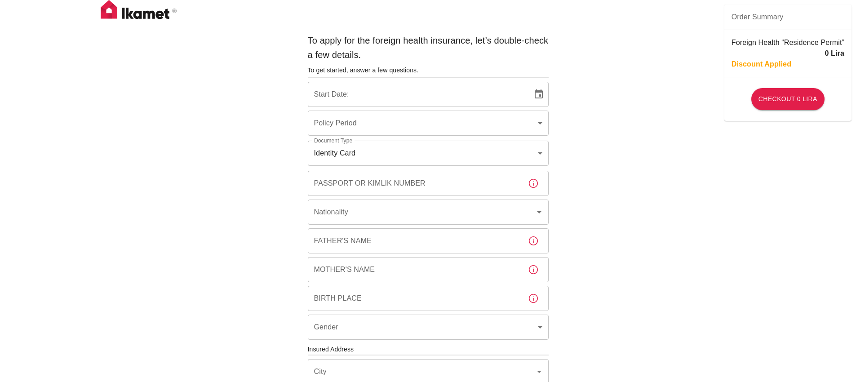
type input "b7343ef8-d55e-4554-96a8-76e30347e985"
type input "19/08/2025"
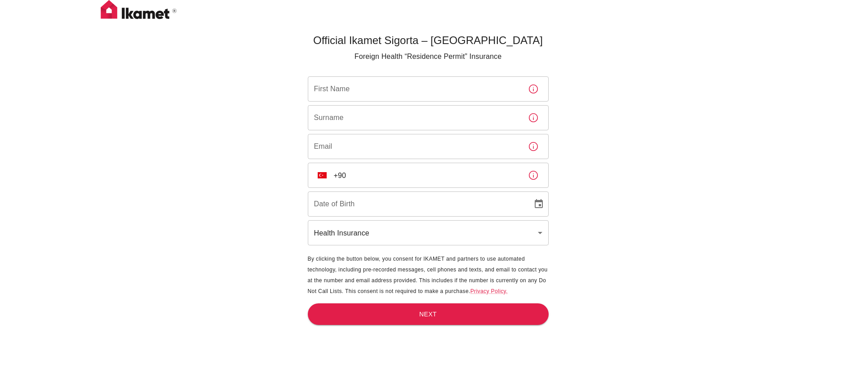
click at [345, 94] on input "First Name" at bounding box center [414, 88] width 213 height 25
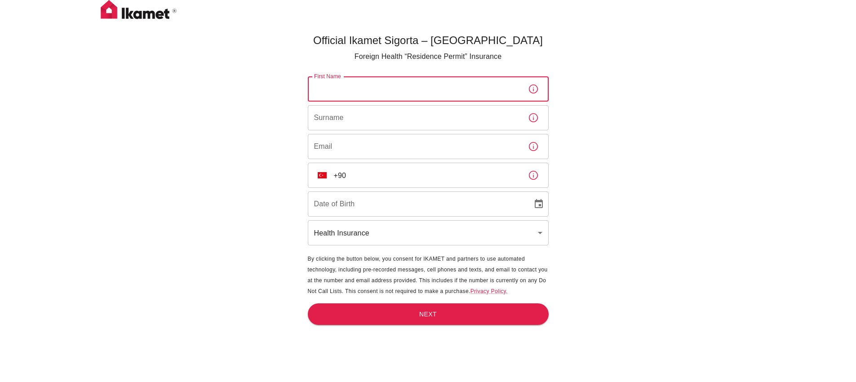
click at [391, 36] on h5 "Official Ikamet Sigorta – Turkey" at bounding box center [428, 40] width 241 height 14
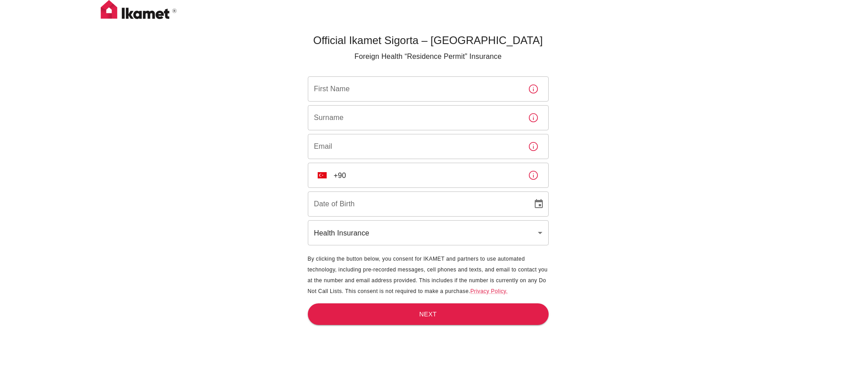
click at [356, 91] on input "First Name" at bounding box center [414, 88] width 213 height 25
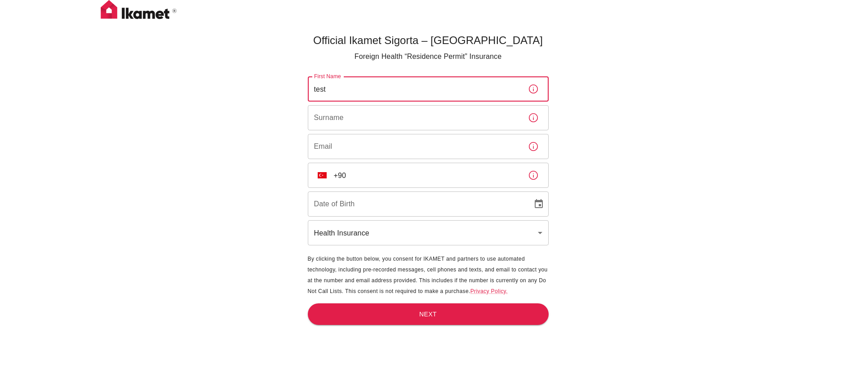
type input "test"
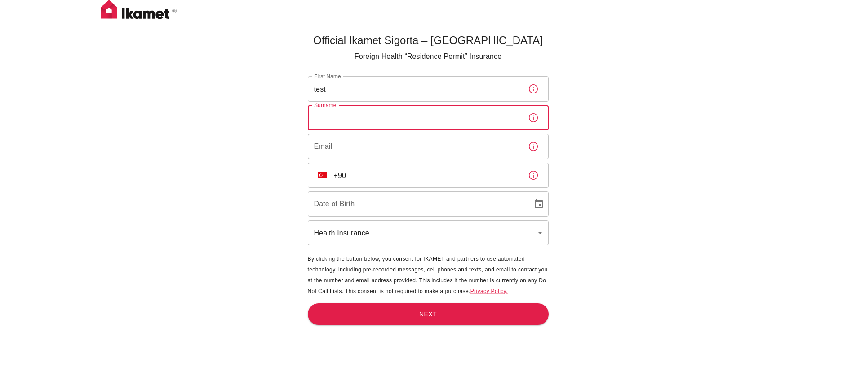
click at [347, 114] on input "Surname" at bounding box center [414, 117] width 213 height 25
type input "test"
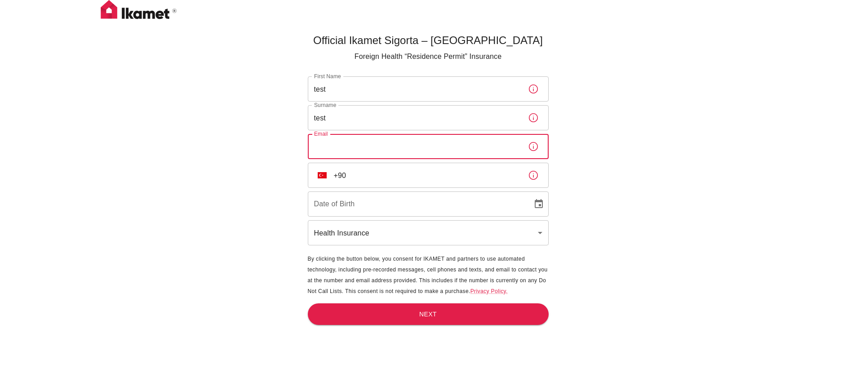
click at [325, 149] on input "Email" at bounding box center [414, 146] width 213 height 25
type input "[EMAIL_ADDRESS][DOMAIN_NAME]"
click at [377, 175] on input "+90" at bounding box center [427, 175] width 187 height 25
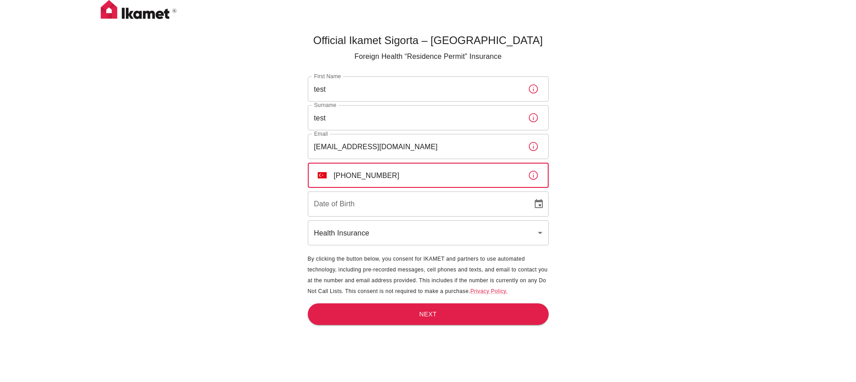
type input "[PHONE_NUMBER]"
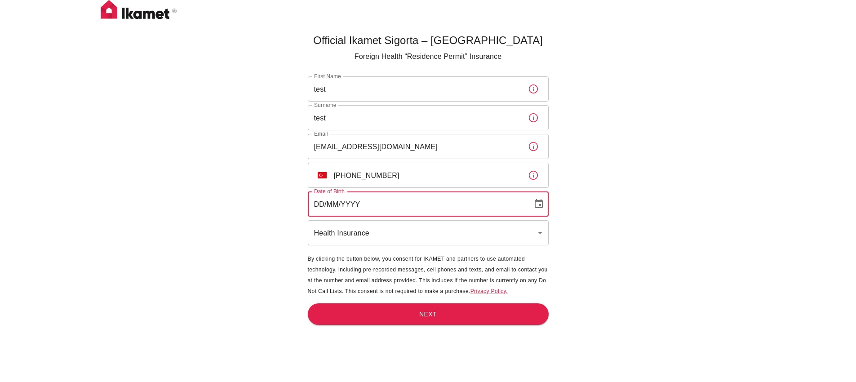
click at [376, 196] on input "DD/MM/YYYY" at bounding box center [417, 203] width 218 height 25
type input "[DATE]"
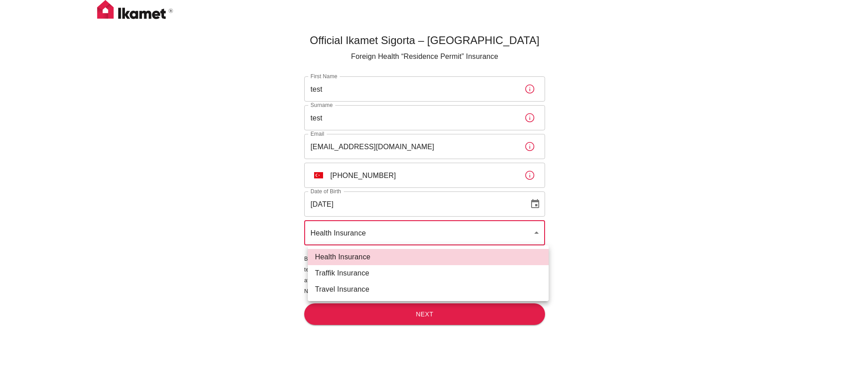
click at [402, 239] on body "Official Ikamet Sigorta – [DEMOGRAPHIC_DATA] Foreign Health “Residence Permit” …" at bounding box center [428, 206] width 856 height 412
click at [327, 271] on li "Traffik Insurance" at bounding box center [428, 273] width 241 height 16
type input "traffik"
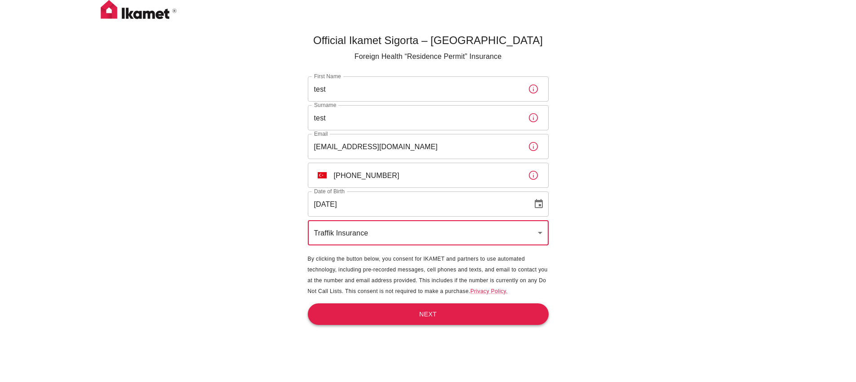
click at [407, 319] on button "Next" at bounding box center [428, 314] width 241 height 22
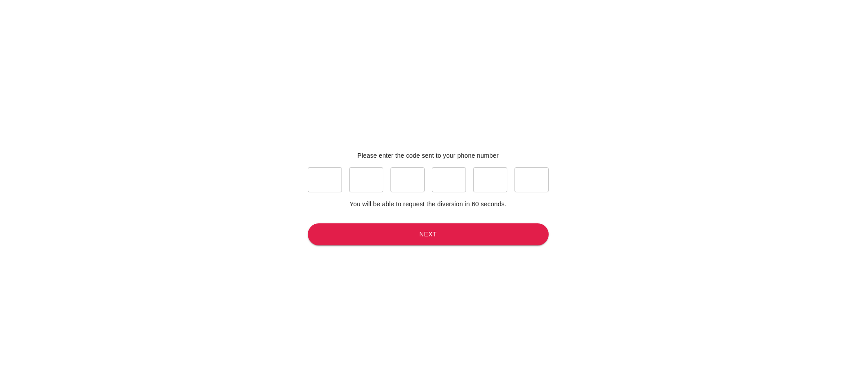
click at [317, 176] on input "text" at bounding box center [325, 179] width 34 height 25
type input "3"
type input "2"
type input "7"
type input "8"
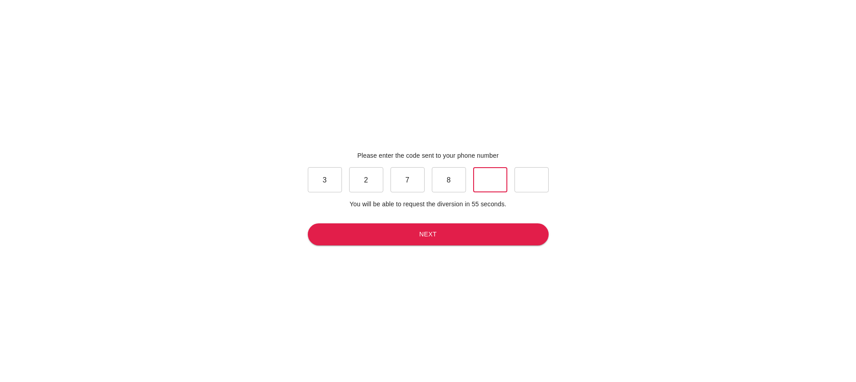
type input "5"
type input "1"
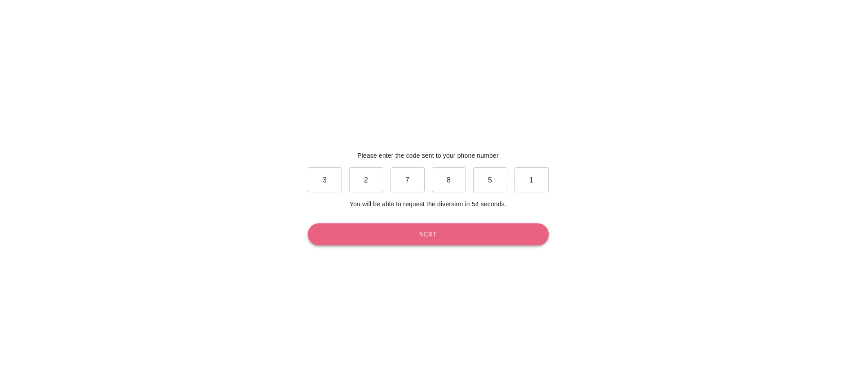
click at [445, 240] on button "Next" at bounding box center [428, 234] width 241 height 22
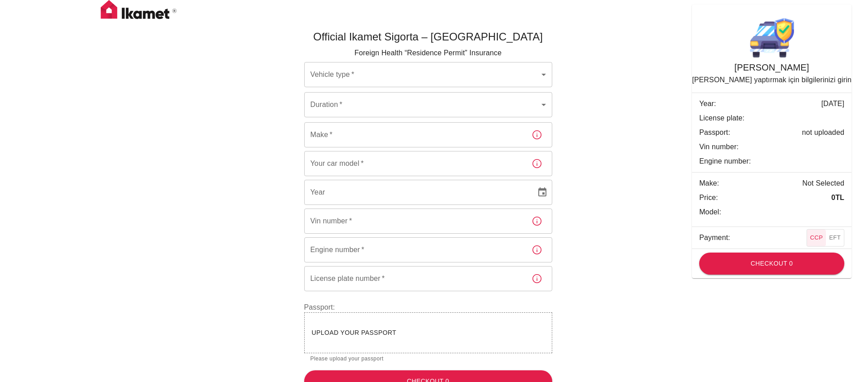
scroll to position [18, 0]
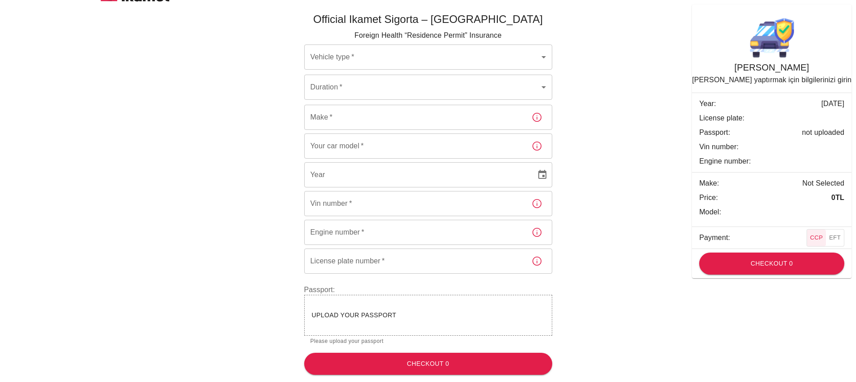
click at [377, 320] on div "Upload your passport" at bounding box center [428, 315] width 233 height 11
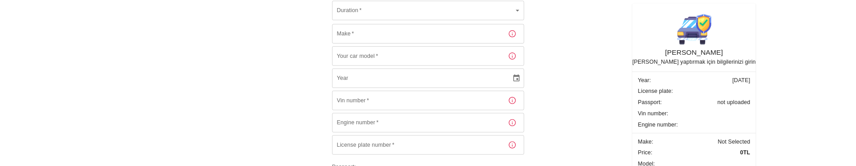
scroll to position [165, 0]
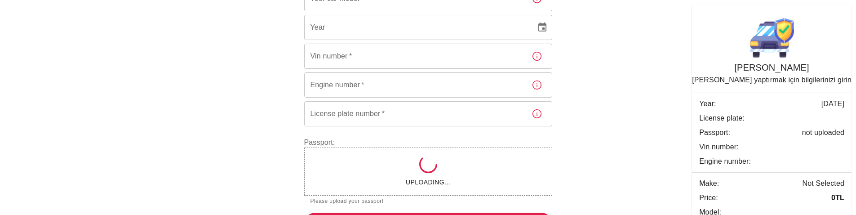
drag, startPoint x: 478, startPoint y: 213, endPoint x: 614, endPoint y: 87, distance: 185.1
click at [614, 87] on div "Official Ikamet Sigorta – [DEMOGRAPHIC_DATA] Foreign Health “Residence Permit” …" at bounding box center [428, 45] width 539 height 391
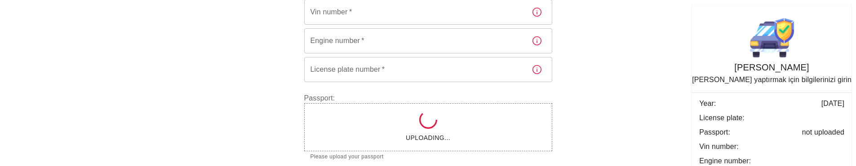
scroll to position [240, 0]
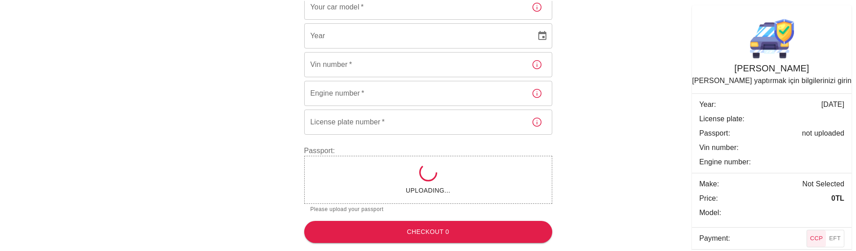
scroll to position [156, 0]
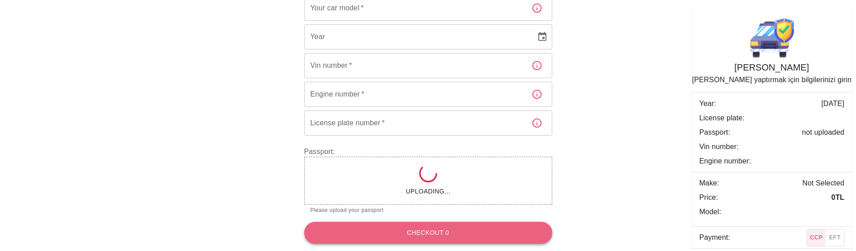
click at [441, 238] on button "Checkout 0" at bounding box center [428, 233] width 248 height 22
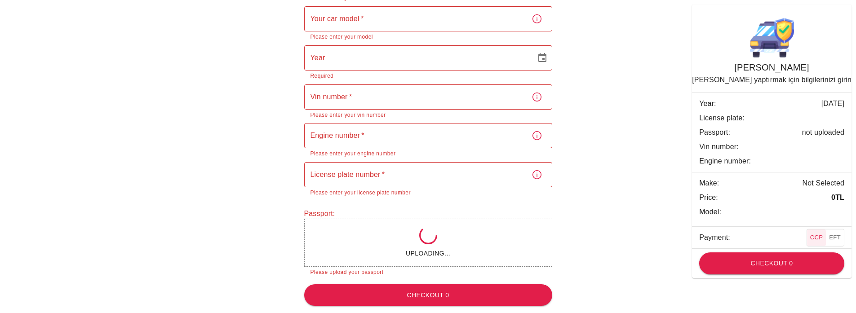
scroll to position [0, 0]
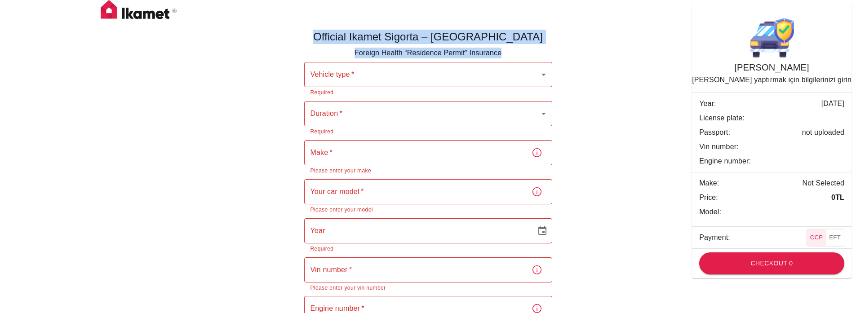
drag, startPoint x: 354, startPoint y: 31, endPoint x: 525, endPoint y: 52, distance: 172.5
click at [525, 52] on div "Official Ikamet Sigorta – [DEMOGRAPHIC_DATA] Foreign Health “Residence Permit” …" at bounding box center [424, 198] width 255 height 352
click at [289, 47] on div "Official Ikamet Sigorta – [DEMOGRAPHIC_DATA] Foreign Health “Residence Permit” …" at bounding box center [418, 229] width 270 height 442
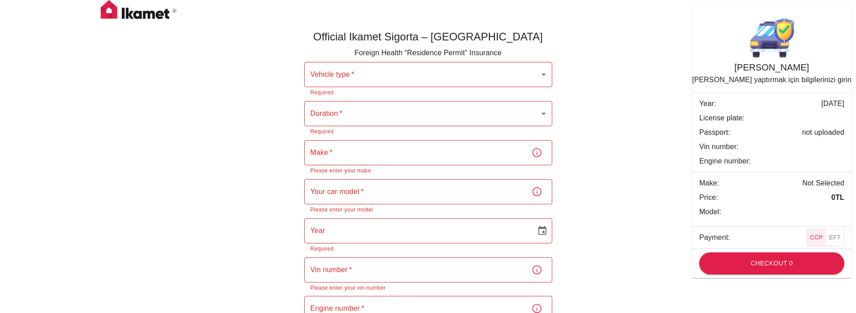
click at [834, 231] on button "EFT" at bounding box center [835, 238] width 18 height 17
click at [812, 233] on button "CCP" at bounding box center [816, 238] width 19 height 17
